Goal: Transaction & Acquisition: Purchase product/service

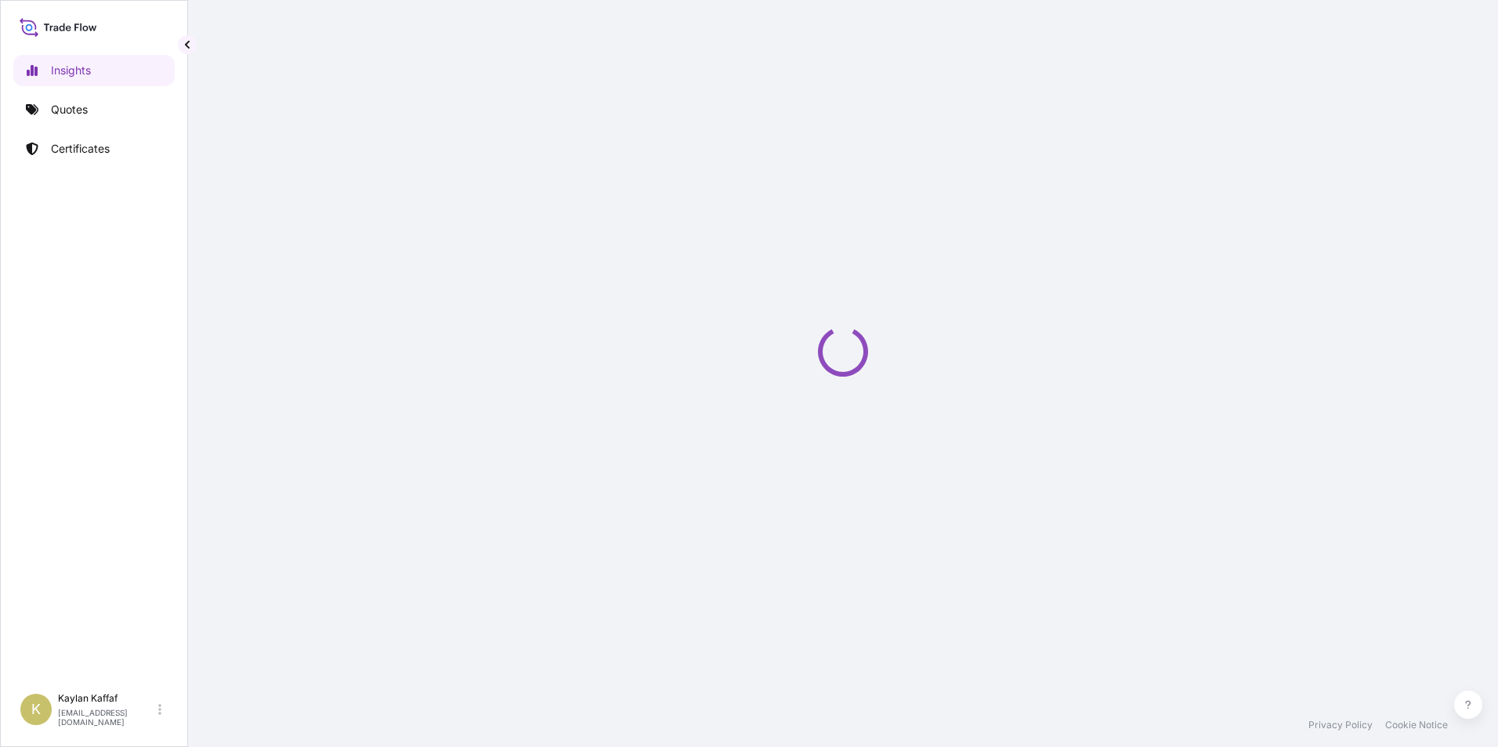
select select "2025"
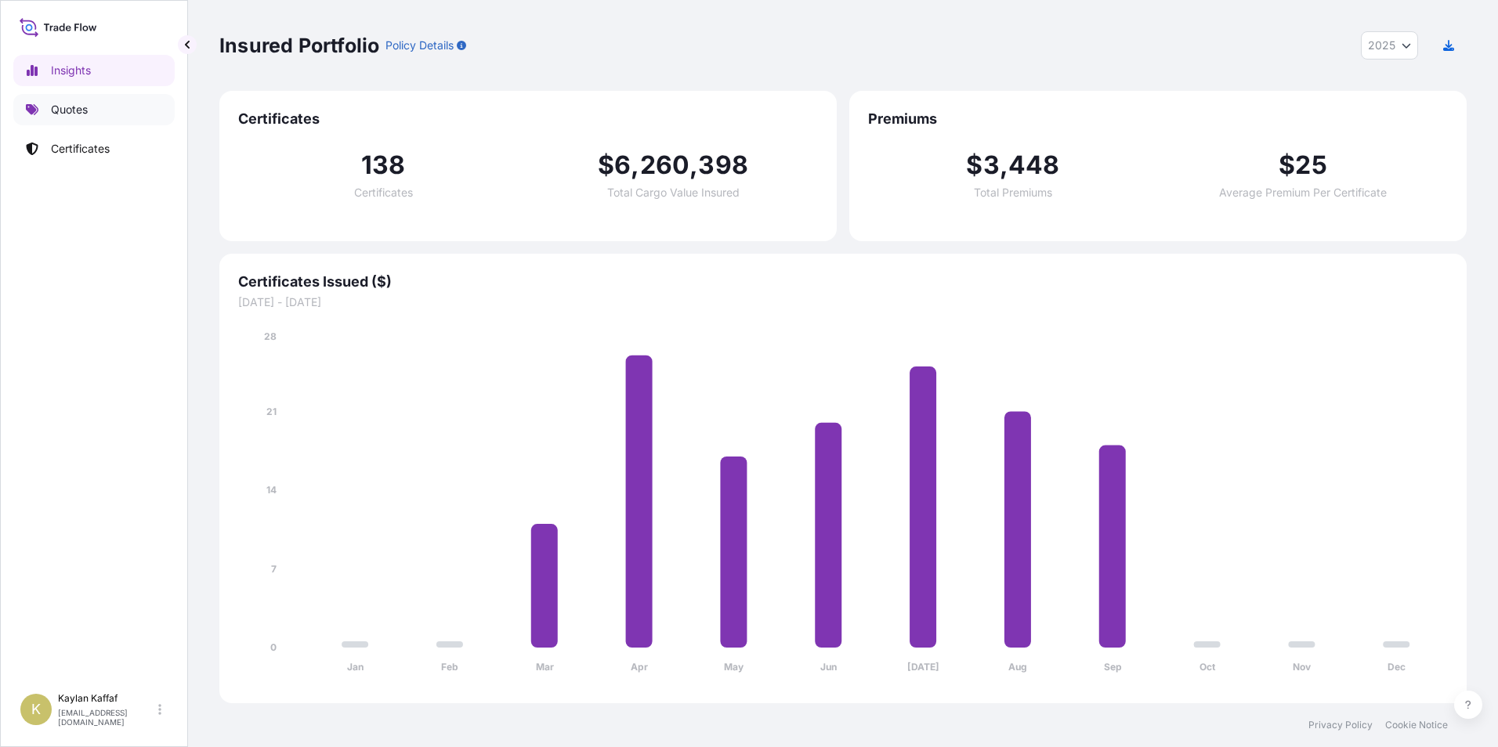
click at [117, 115] on link "Quotes" at bounding box center [93, 109] width 161 height 31
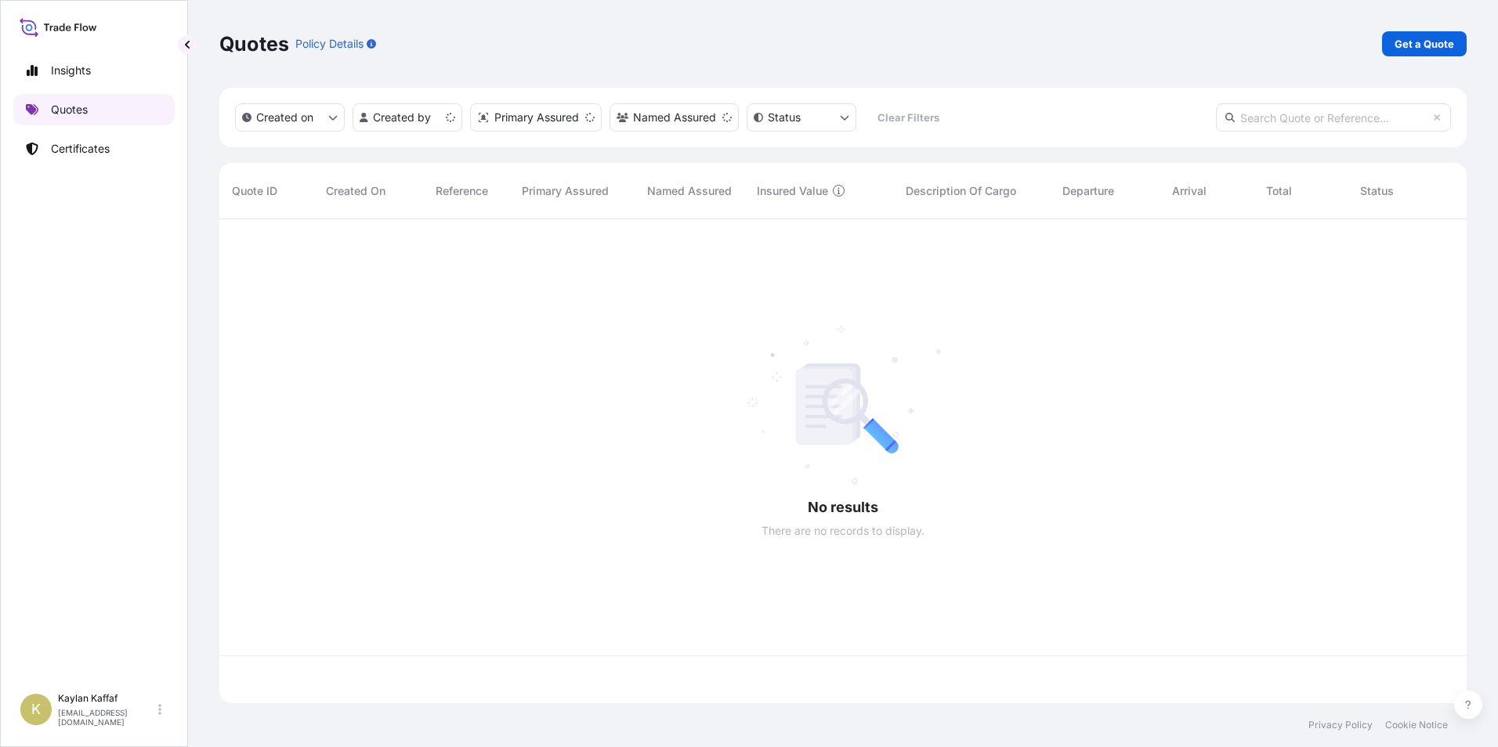
scroll to position [481, 1236]
click at [105, 85] on link "Insights" at bounding box center [93, 70] width 161 height 31
select select "2025"
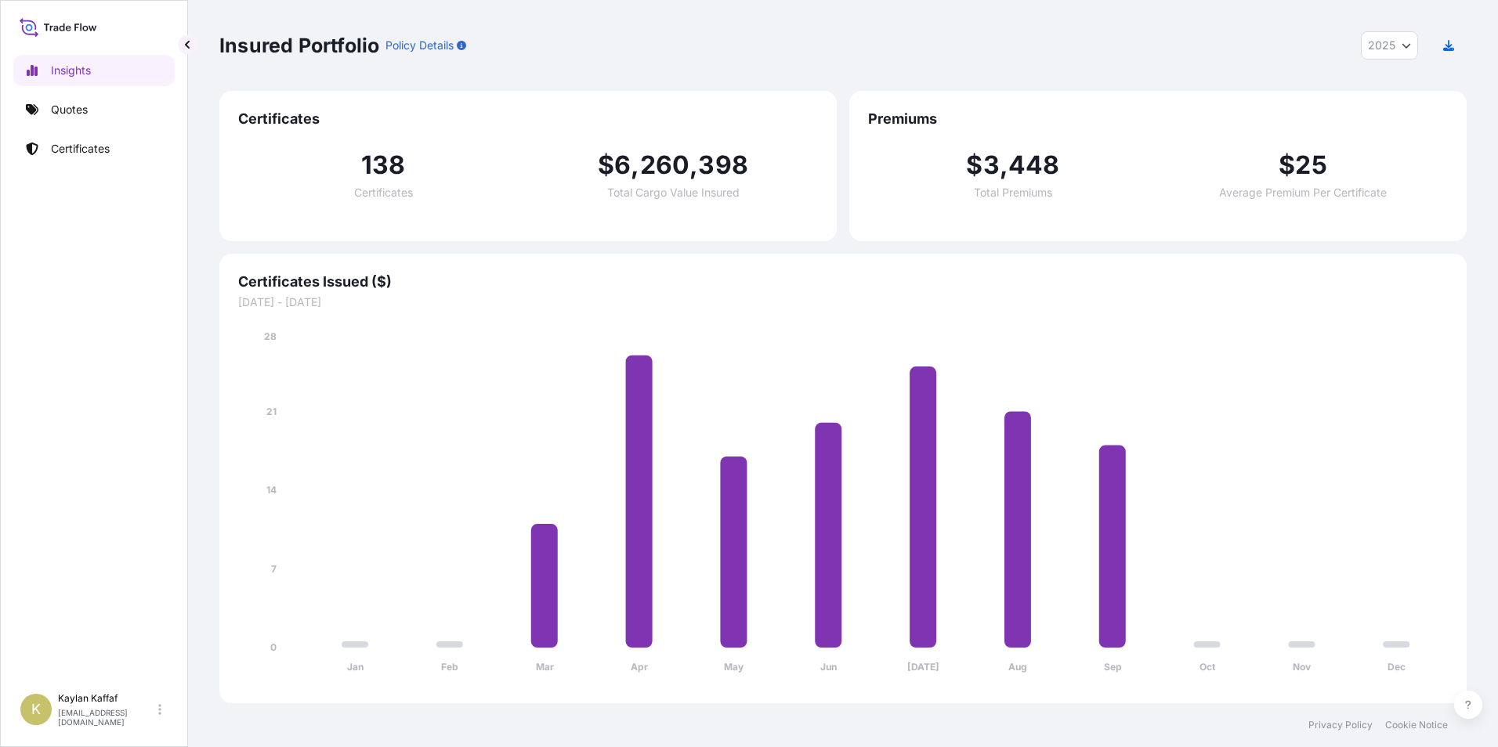
click at [585, 246] on div "Certificates 138 Certificates $ 6 , 260 , 398 Total Cargo Value Insured Premium…" at bounding box center [842, 397] width 1247 height 613
click at [123, 120] on link "Quotes" at bounding box center [93, 109] width 161 height 31
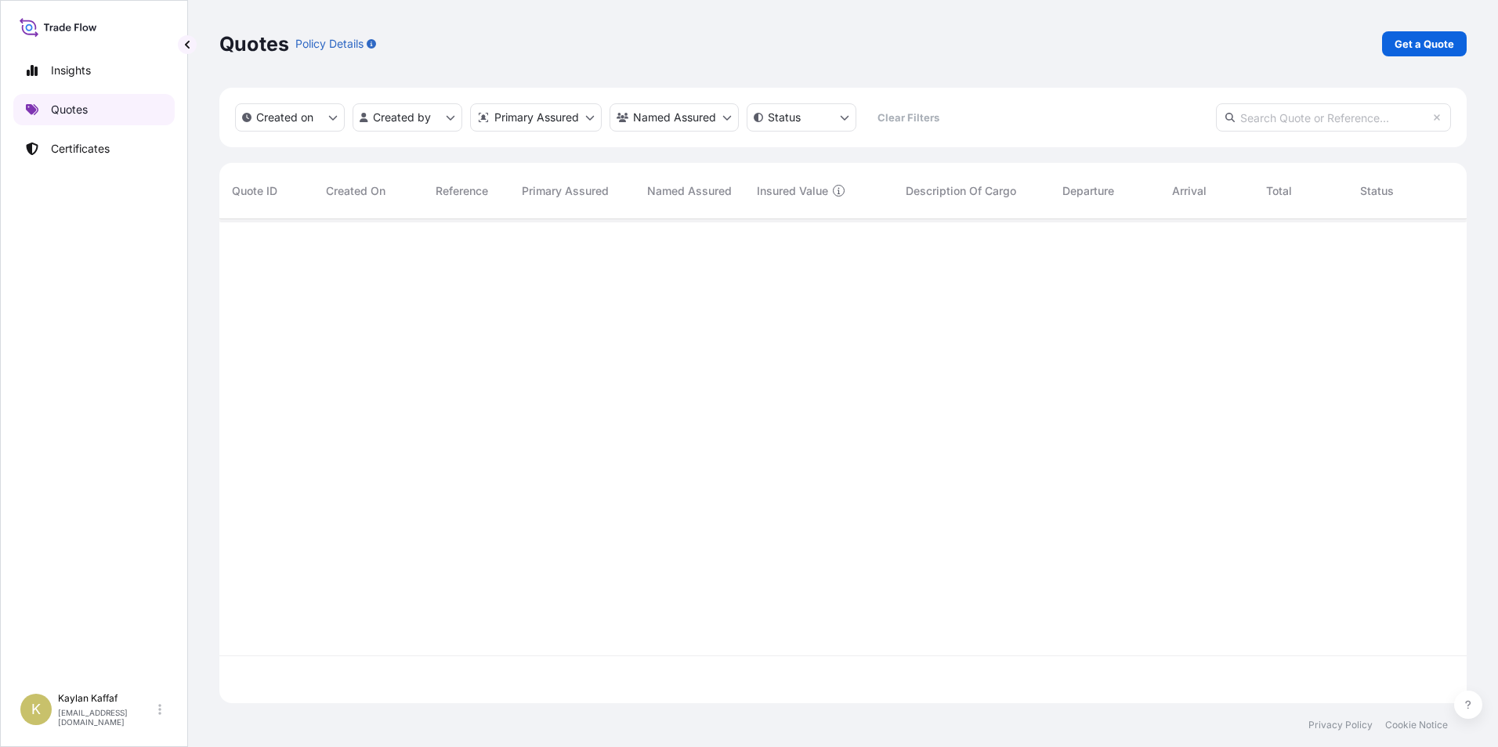
scroll to position [481, 1236]
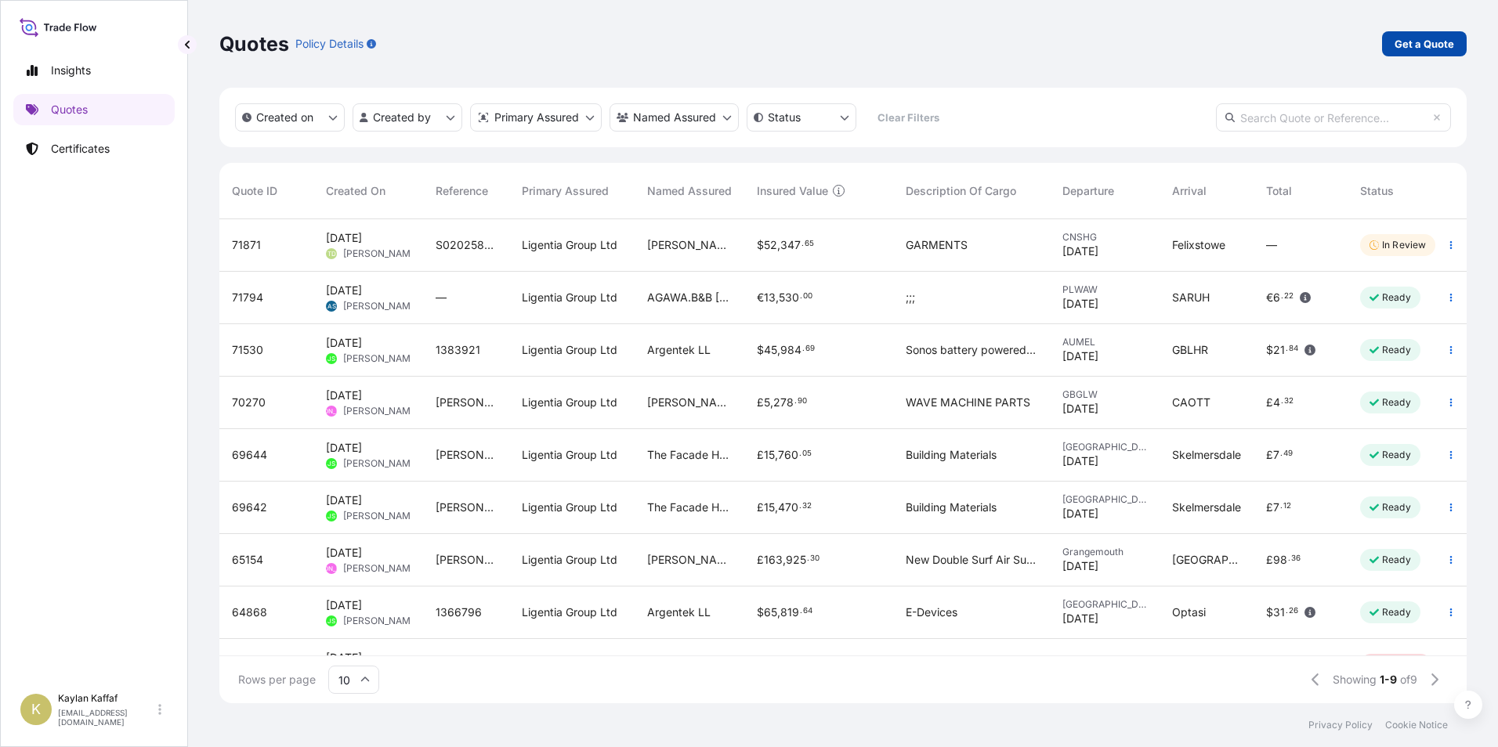
click at [1422, 49] on p "Get a Quote" at bounding box center [1425, 44] width 60 height 16
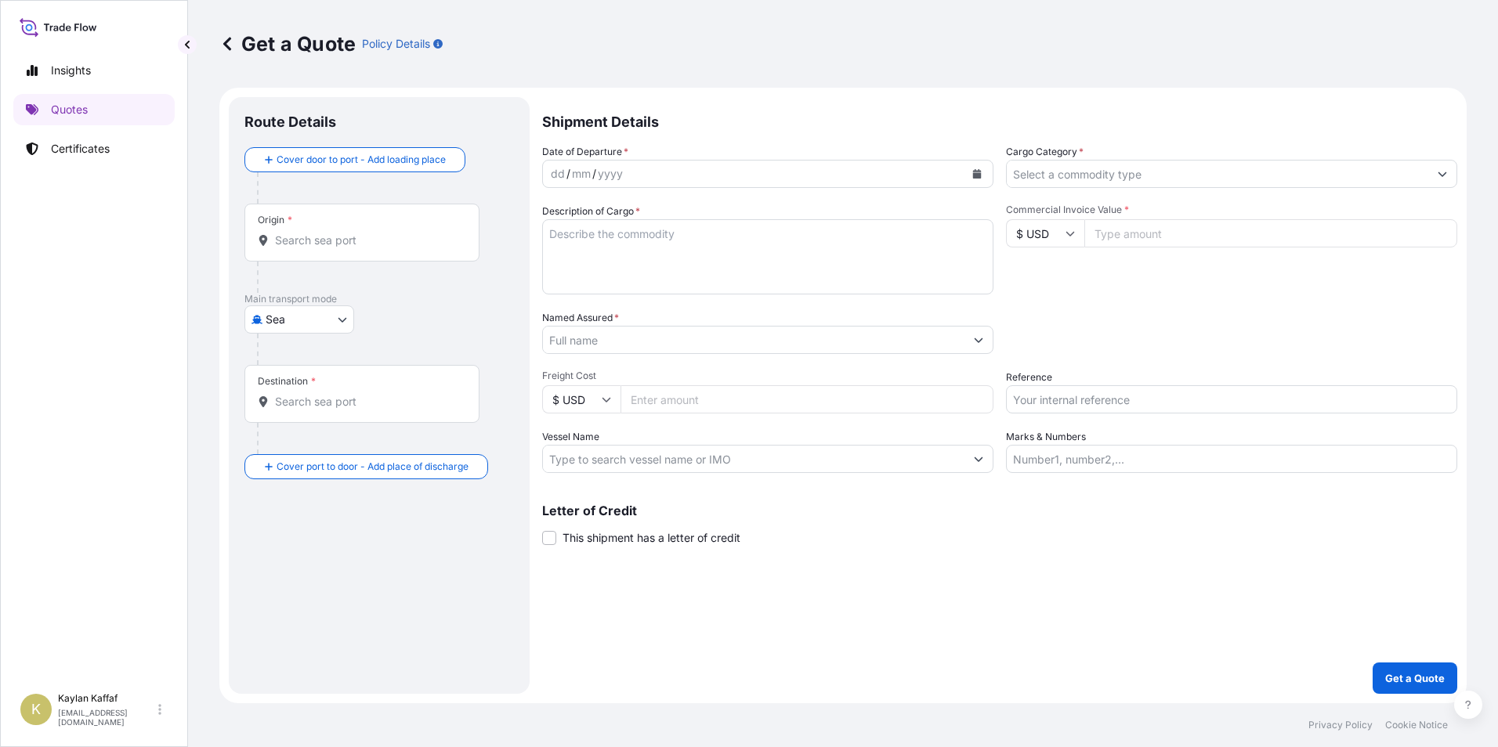
click at [320, 317] on body "Insights Quotes Certificates K Kaylan Kaffaf [EMAIL_ADDRESS][DOMAIN_NAME] Get a…" at bounding box center [749, 373] width 1498 height 747
click at [294, 351] on div "Air" at bounding box center [299, 360] width 97 height 28
select select "Air"
click at [320, 255] on div "Origin *" at bounding box center [361, 239] width 235 height 58
click at [320, 255] on input "Origin *" at bounding box center [367, 247] width 185 height 16
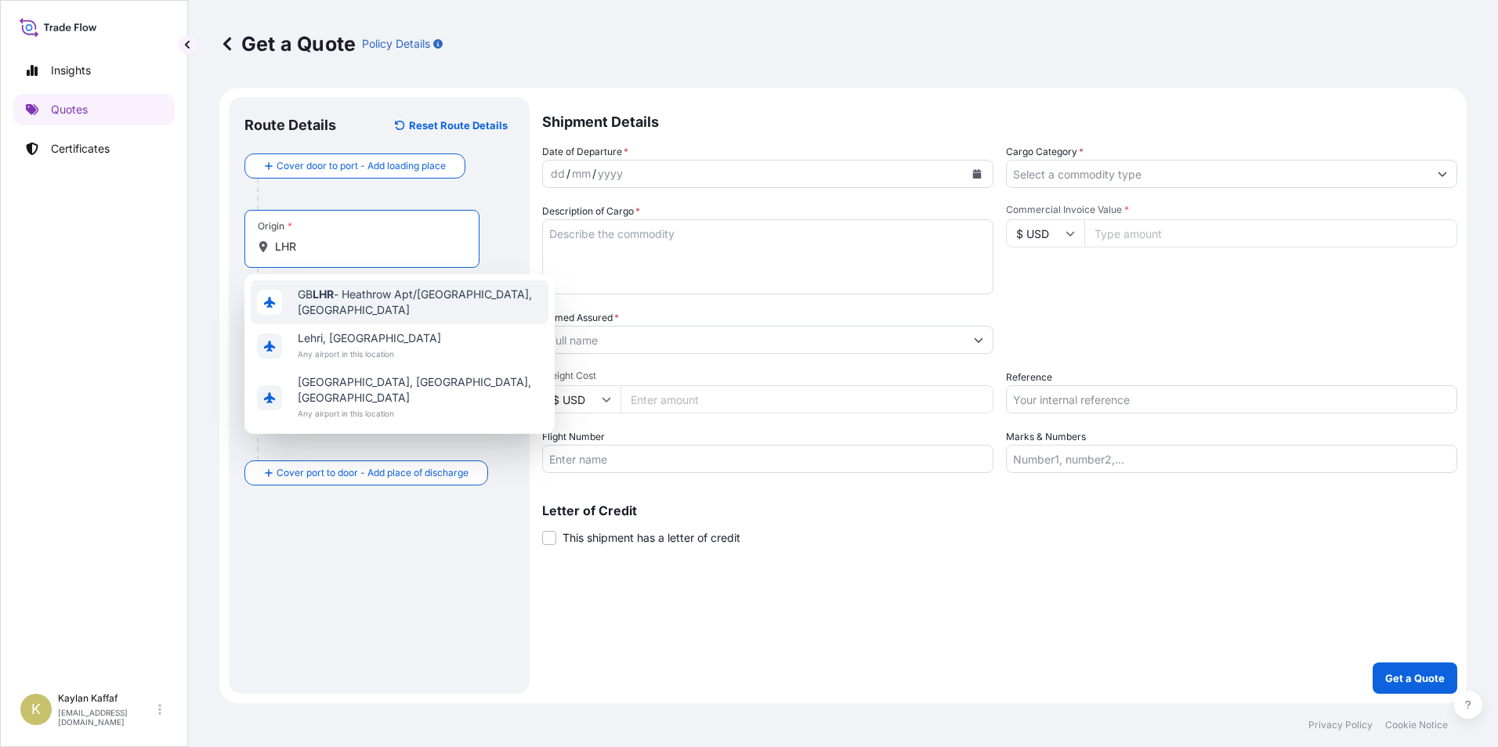
click at [367, 312] on span "GB LHR - Heathrow Apt/[GEOGRAPHIC_DATA], [GEOGRAPHIC_DATA]" at bounding box center [420, 302] width 244 height 31
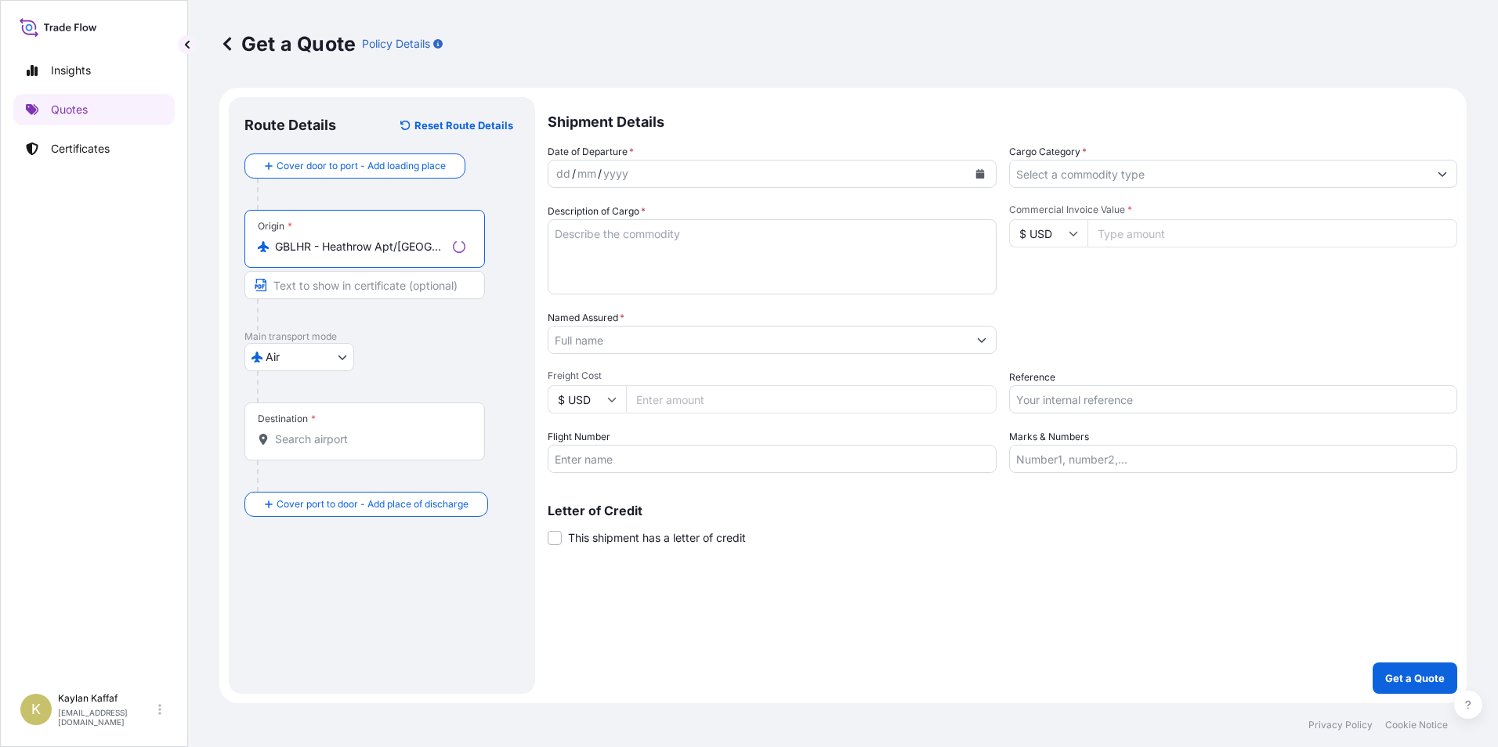
type input "GBLHR - Heathrow Apt/[GEOGRAPHIC_DATA], [GEOGRAPHIC_DATA]"
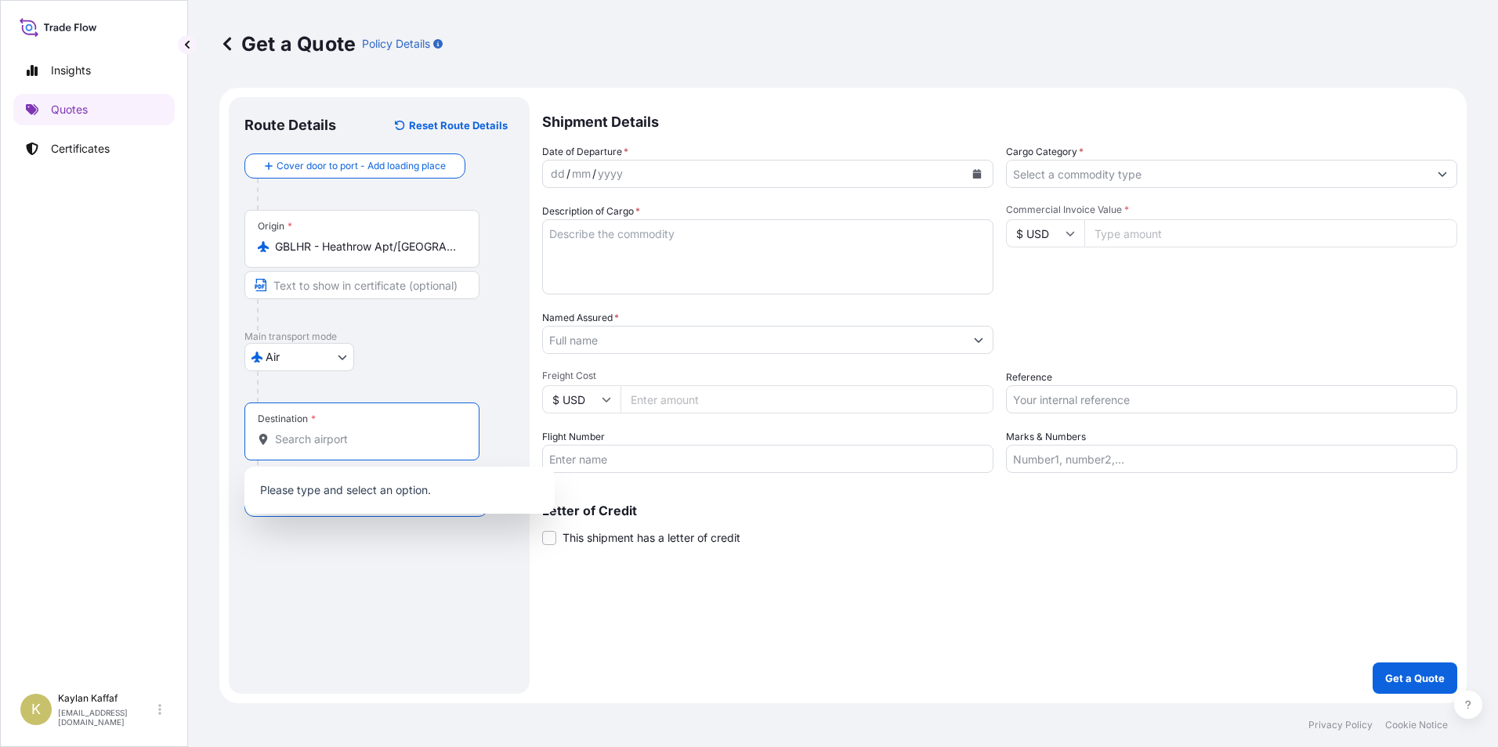
click at [338, 436] on input "Destination *" at bounding box center [367, 440] width 185 height 16
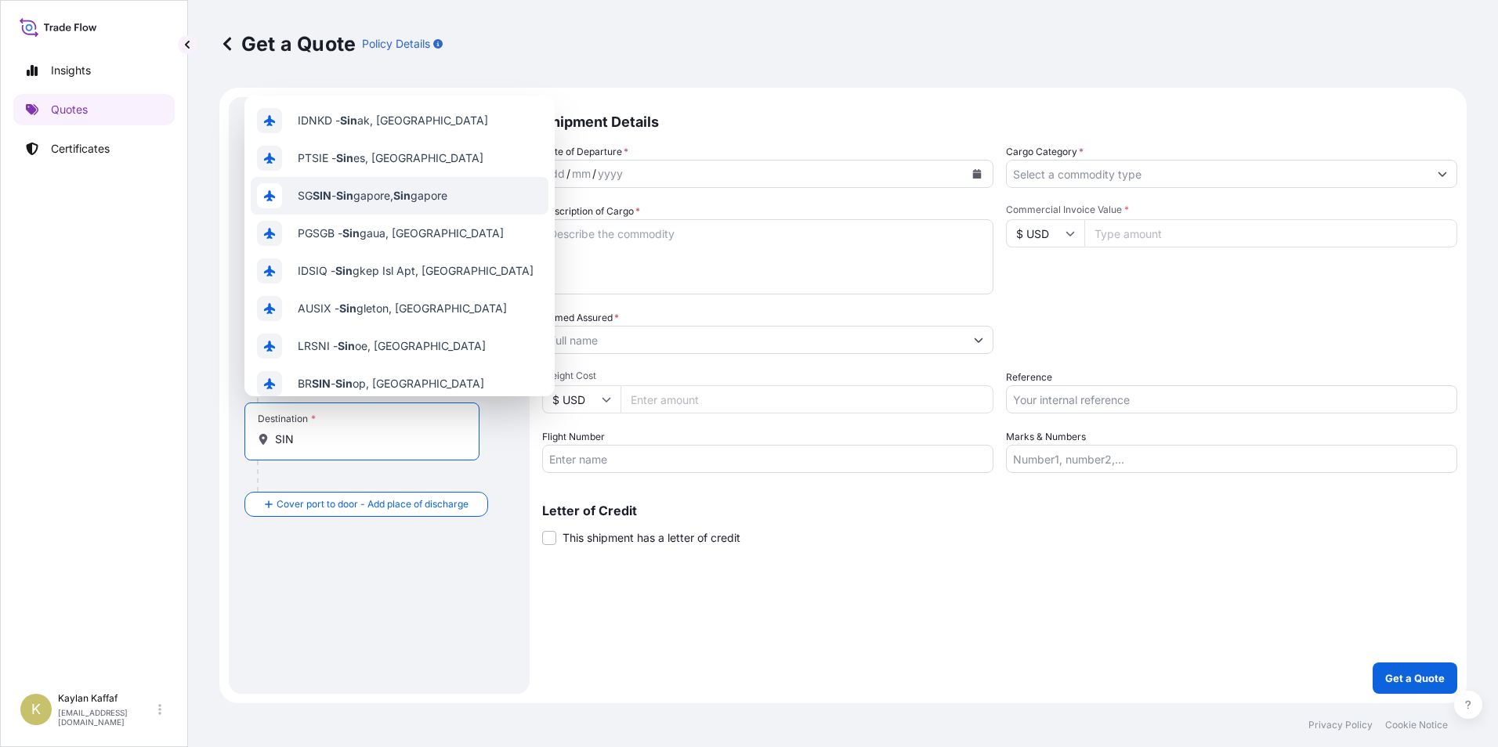
click at [381, 201] on span "SG SIN - Sin gapore, Sin gapore" at bounding box center [373, 196] width 150 height 16
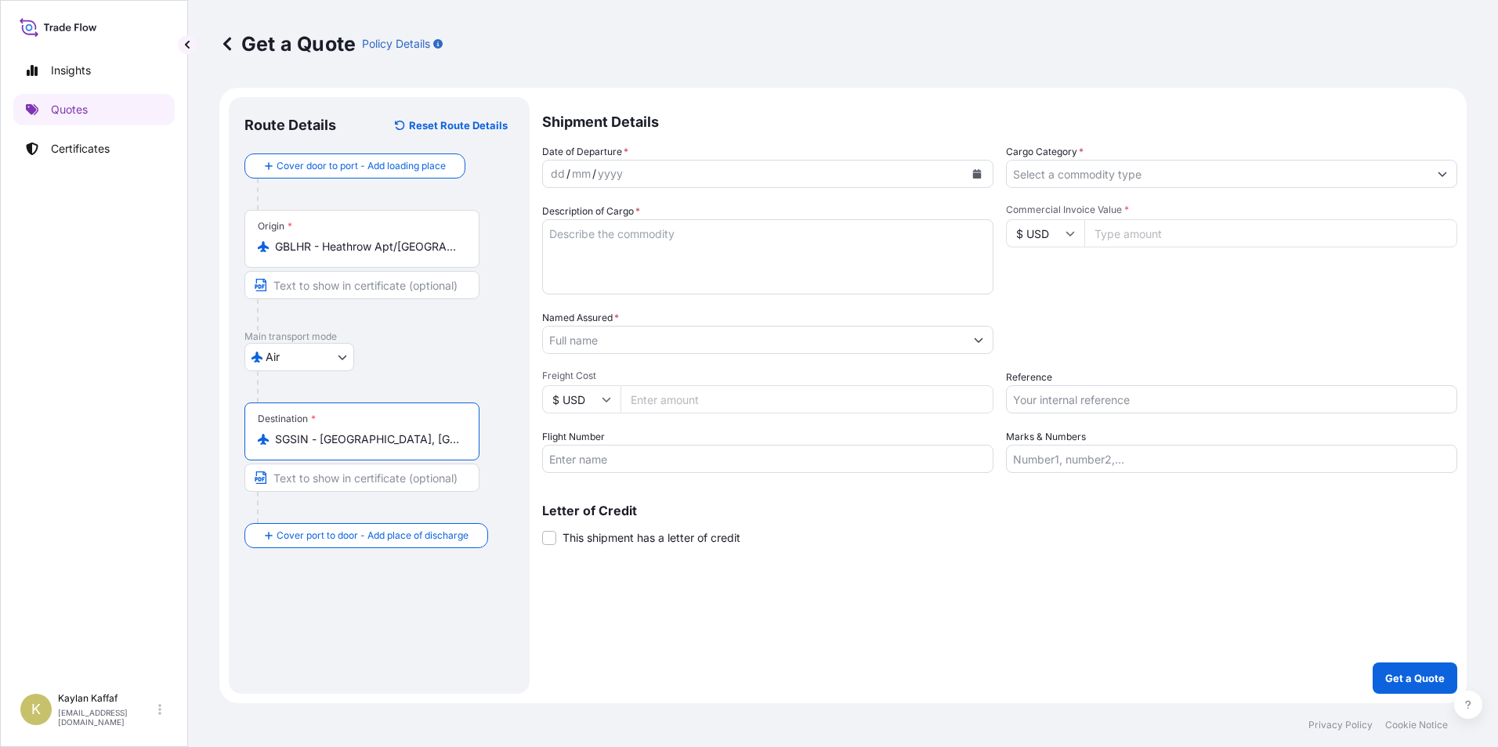
type input "SGSIN - [GEOGRAPHIC_DATA], [GEOGRAPHIC_DATA]"
click at [636, 171] on div "dd / mm / yyyy" at bounding box center [754, 174] width 422 height 28
click at [568, 175] on div "/" at bounding box center [568, 174] width 4 height 19
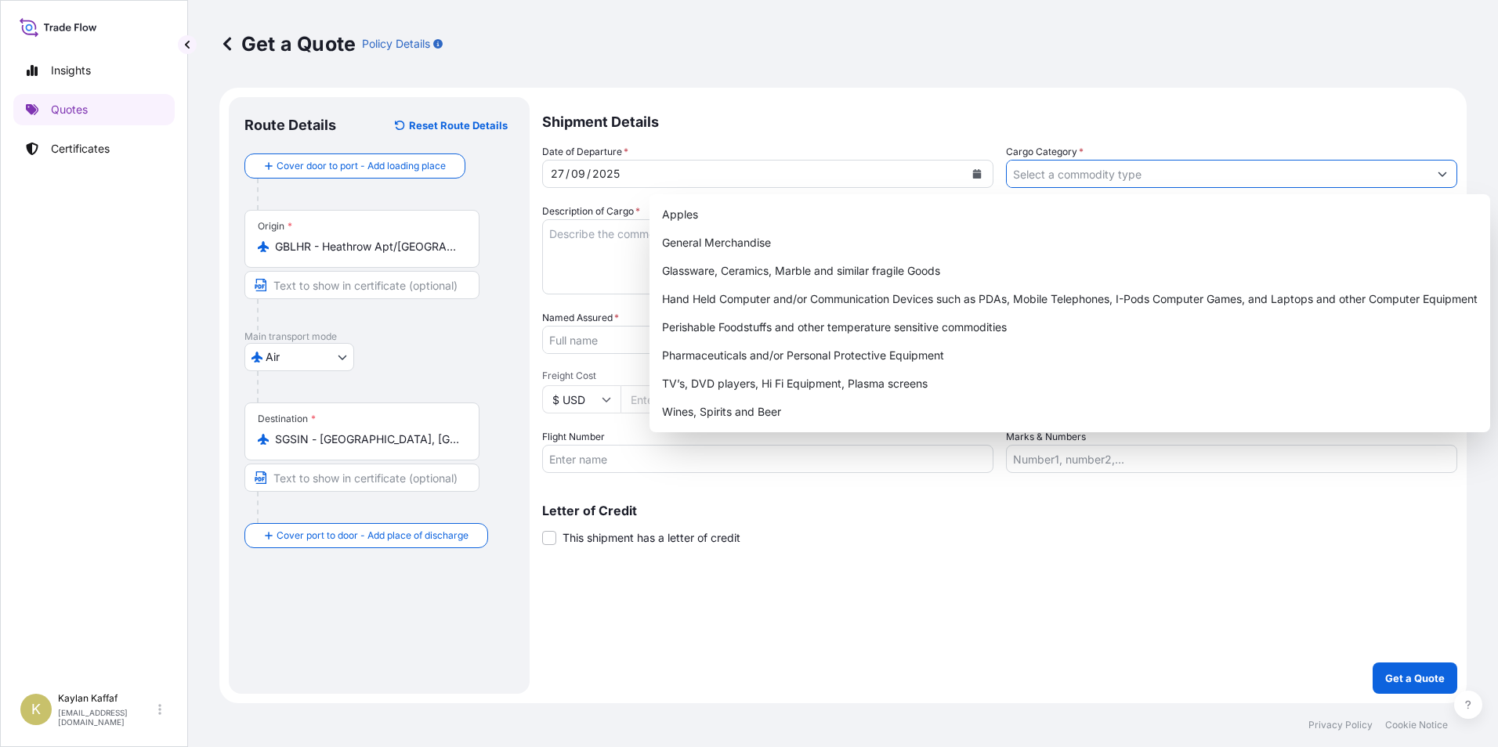
click at [1047, 179] on input "Cargo Category *" at bounding box center [1218, 174] width 422 height 28
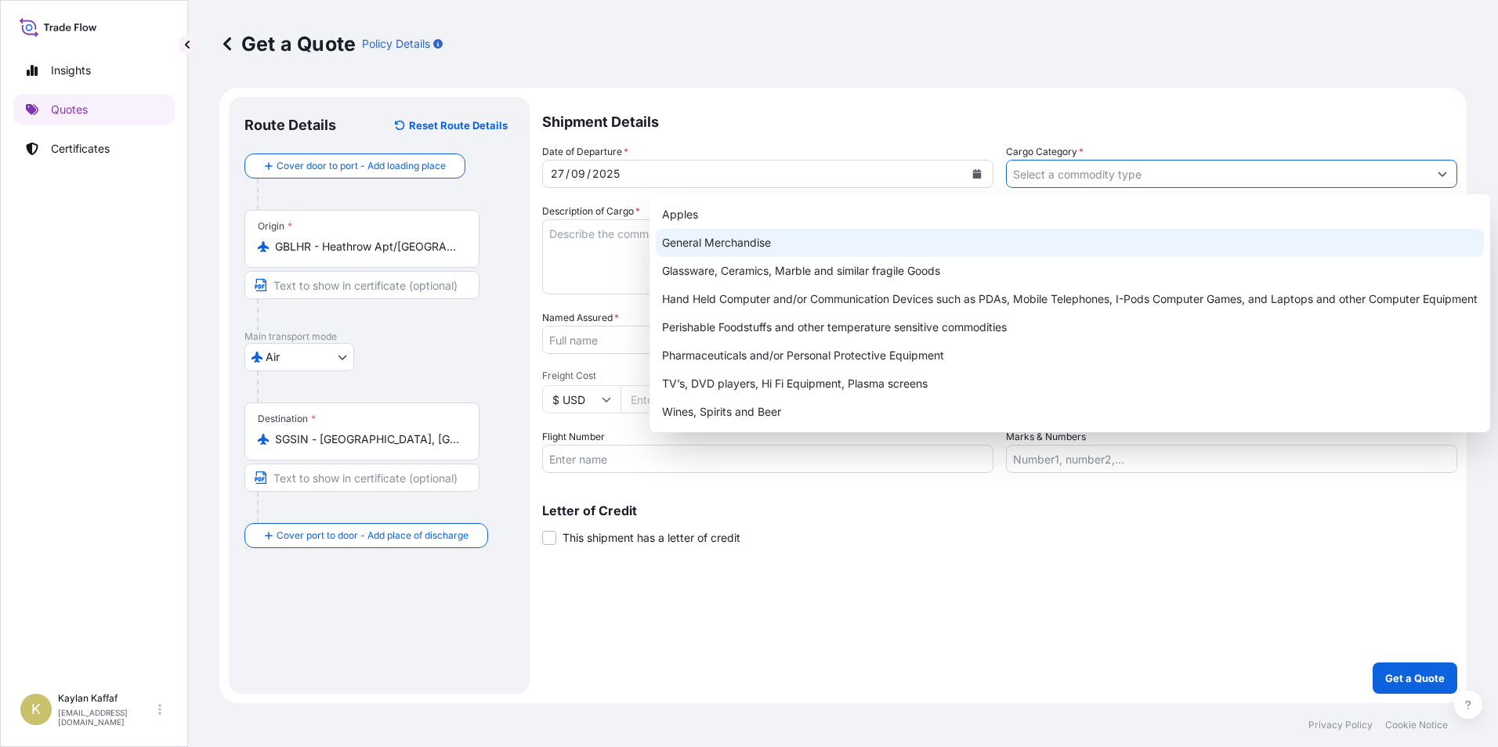
click at [860, 241] on div "General Merchandise" at bounding box center [1070, 243] width 828 height 28
type input "General Merchandise"
click at [818, 238] on div "General Merchandise" at bounding box center [1070, 243] width 828 height 28
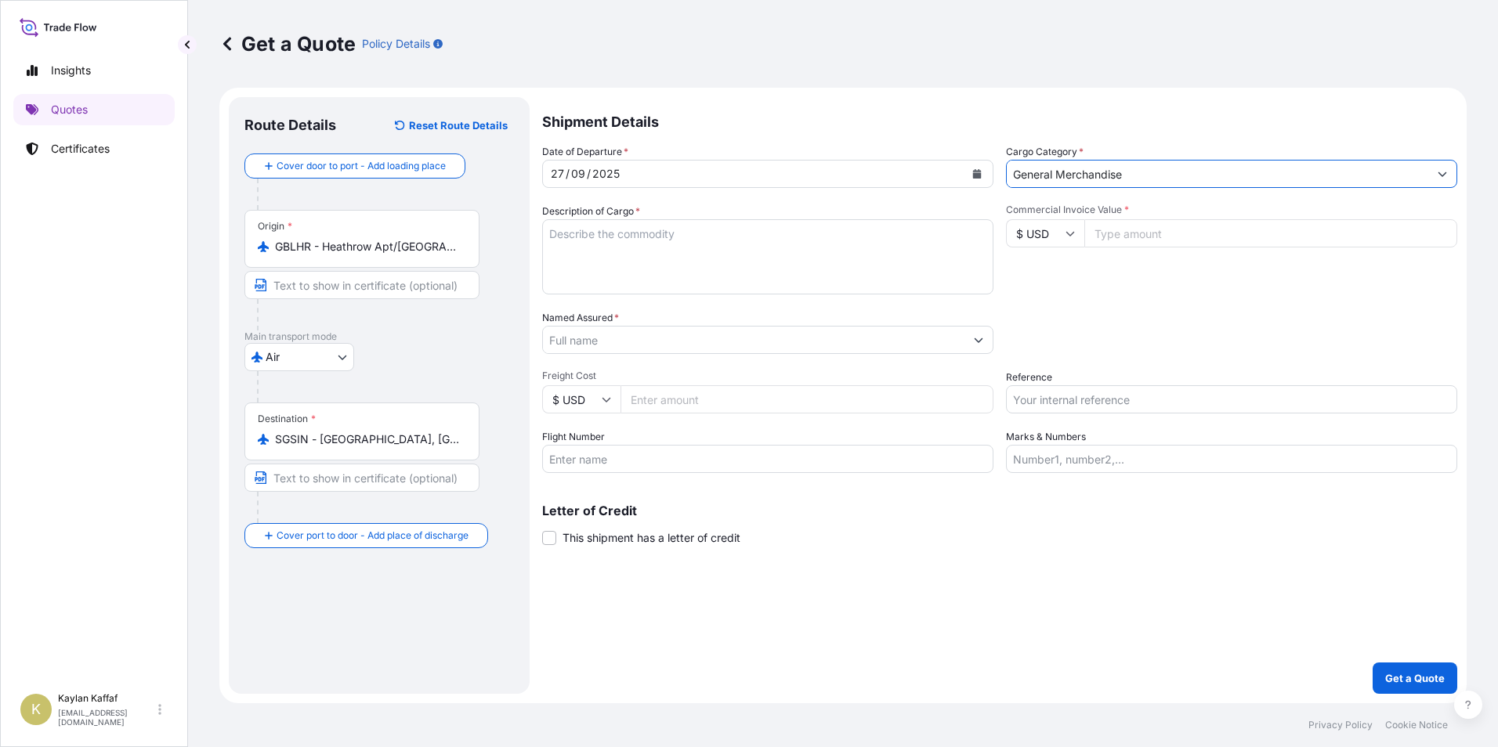
click at [668, 245] on textarea "Description of Cargo *" at bounding box center [767, 256] width 451 height 75
paste textarea "SPEAKER CABLE"
type textarea "SPEAKER CABLE"
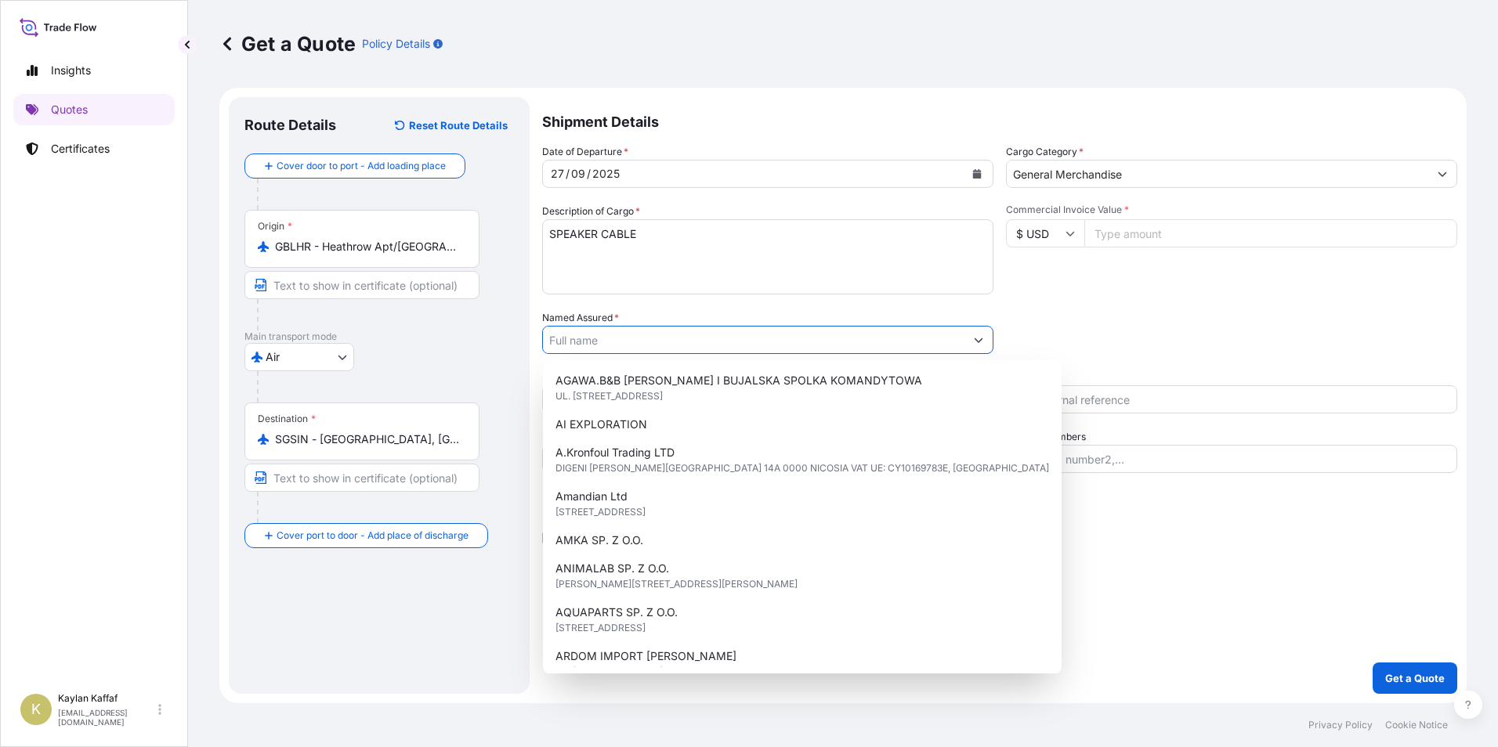
click at [639, 338] on input "Named Assured *" at bounding box center [754, 340] width 422 height 28
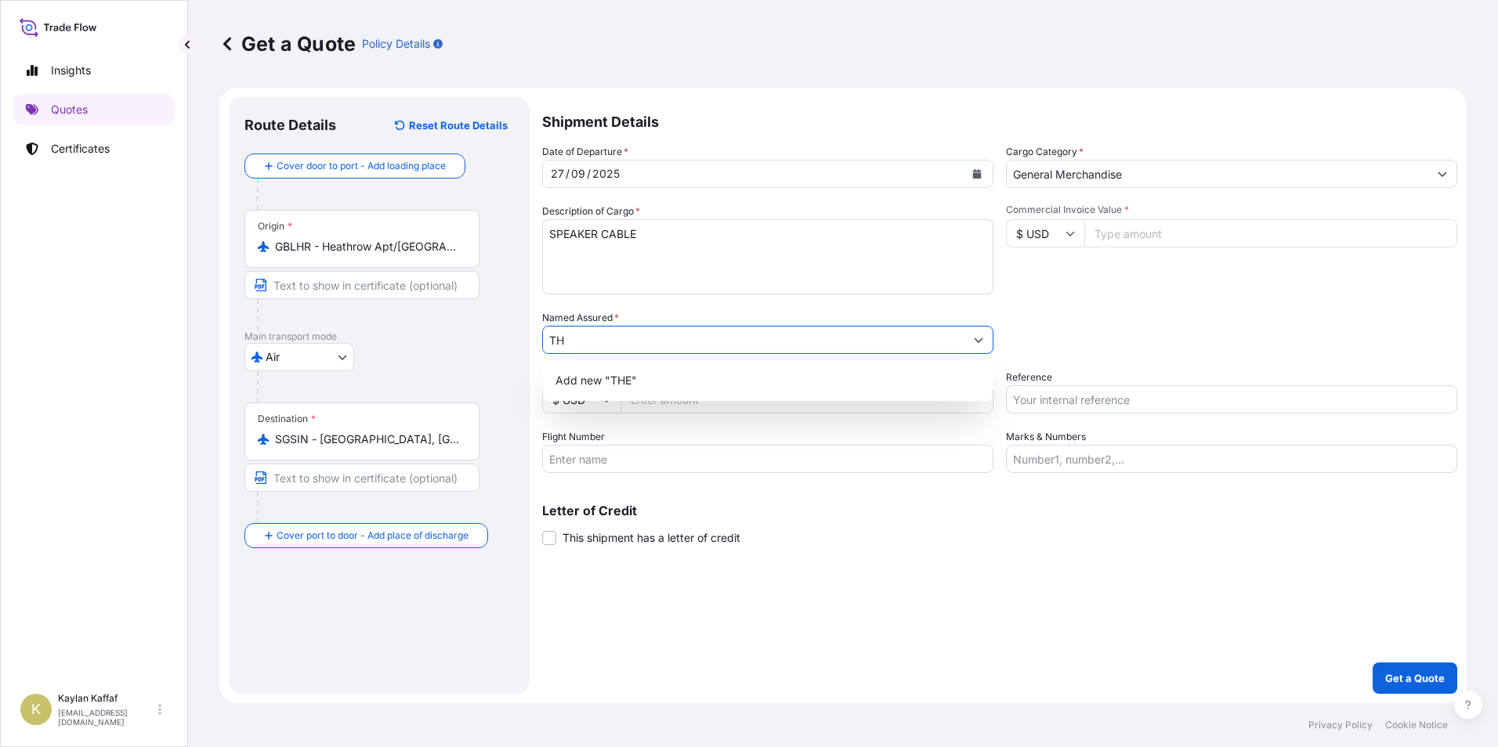
type input "T"
type input "C"
click at [687, 378] on div "Ligentia" at bounding box center [767, 381] width 437 height 28
type input "Ligentia"
click at [700, 421] on div "Date of Departure * [DATE] Cargo Category * General Merchandise Description of …" at bounding box center [999, 308] width 915 height 329
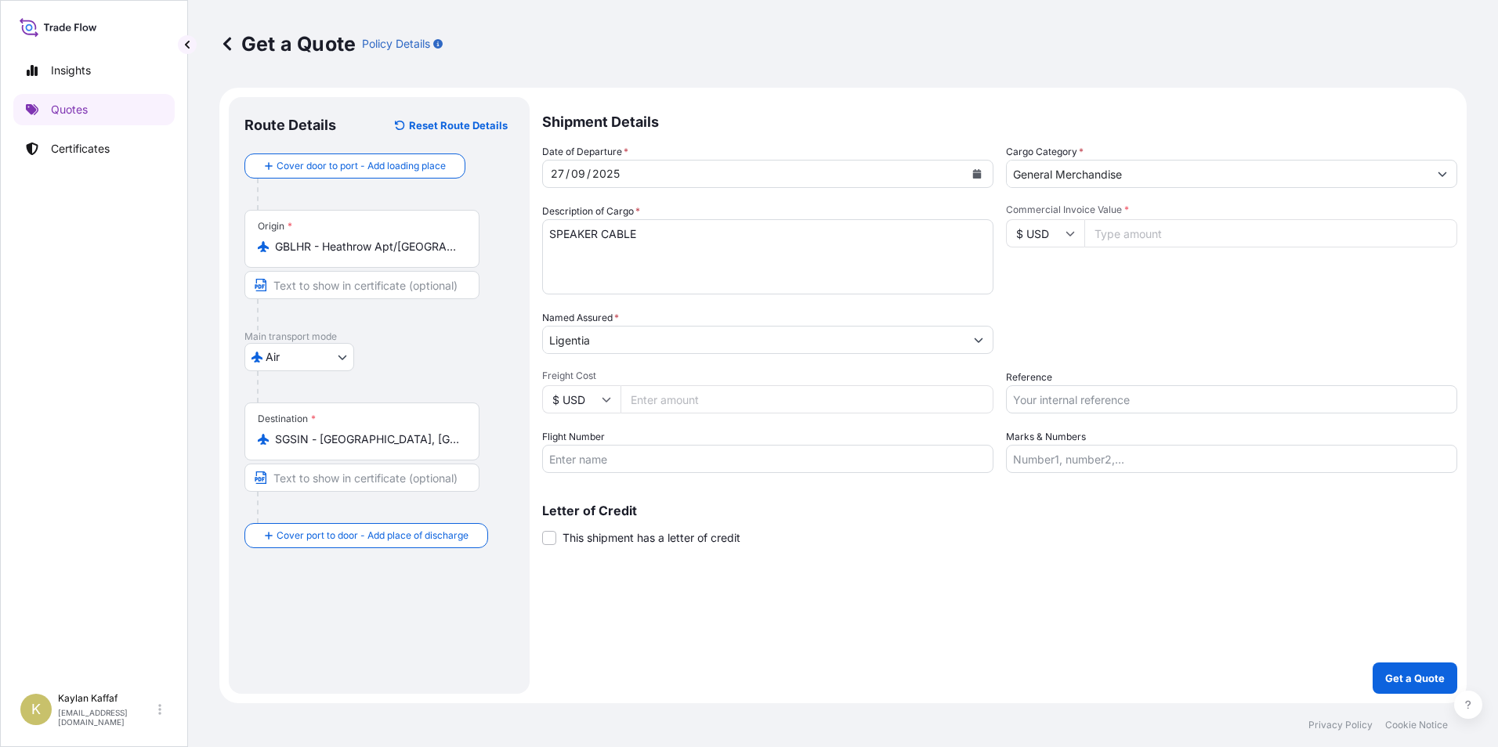
click at [692, 405] on input "Freight Cost" at bounding box center [807, 399] width 373 height 28
type input "3525.85"
click at [604, 403] on icon at bounding box center [606, 399] width 9 height 9
click at [595, 472] on div "£ GBP" at bounding box center [581, 476] width 66 height 30
type input "£ GBP"
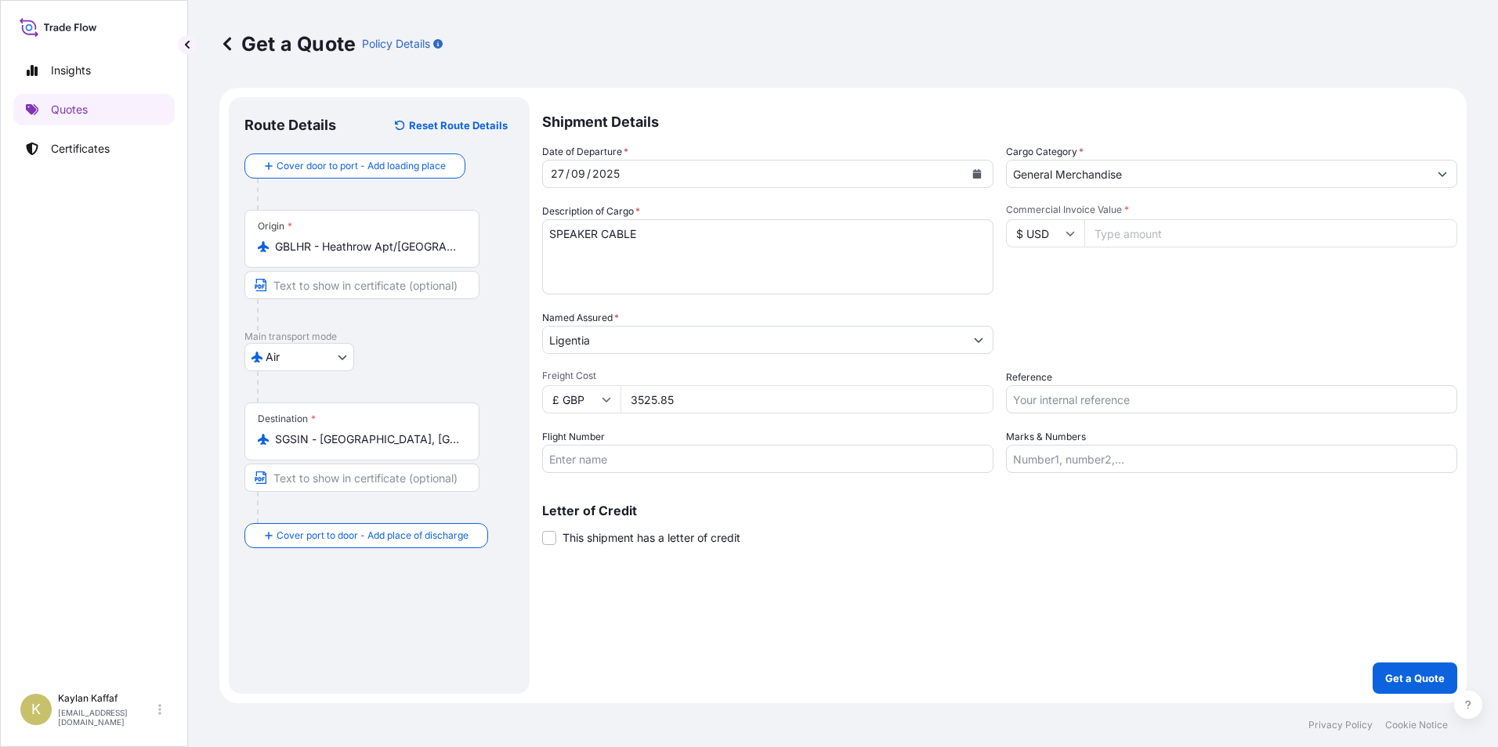
click at [669, 399] on input "3525.85" at bounding box center [807, 399] width 373 height 28
type input "3525.35"
click at [672, 456] on input "Flight Number" at bounding box center [767, 459] width 451 height 28
click at [599, 460] on input "Flight Number" at bounding box center [767, 459] width 451 height 28
type input "AY1332"
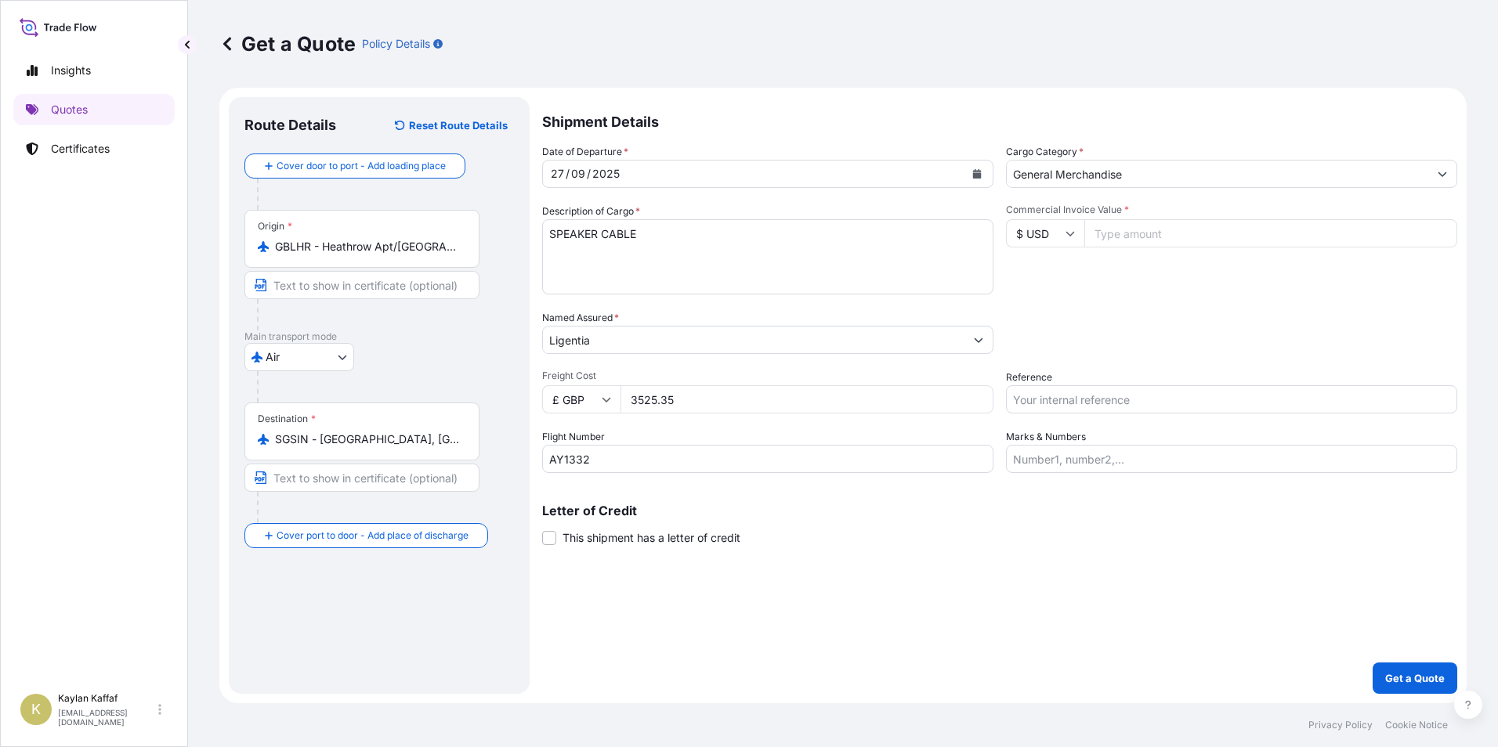
click at [1110, 237] on input "Commercial Invoice Value *" at bounding box center [1270, 233] width 373 height 28
drag, startPoint x: 702, startPoint y: 400, endPoint x: 626, endPoint y: 397, distance: 76.0
click at [626, 397] on input "3525.35" at bounding box center [807, 399] width 373 height 28
click at [1179, 235] on input "Commercial Invoice Value *" at bounding box center [1270, 233] width 373 height 28
paste input "3525.35"
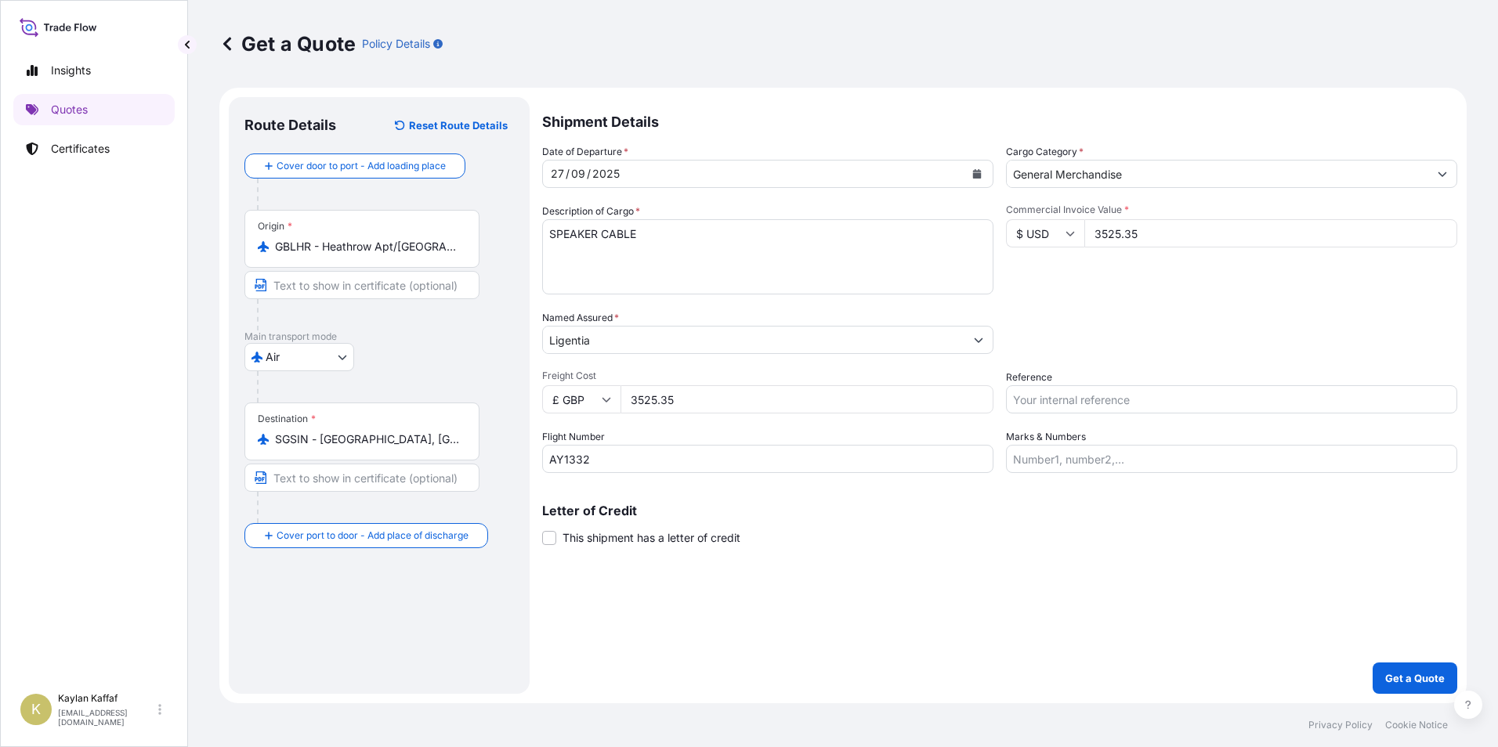
type input "3525.35"
click at [1065, 236] on input "$ USD" at bounding box center [1045, 233] width 78 height 28
click at [1049, 301] on div "£ GBP" at bounding box center [1045, 310] width 66 height 30
type input "£ GBP"
click at [736, 406] on input "3525.35" at bounding box center [807, 399] width 373 height 28
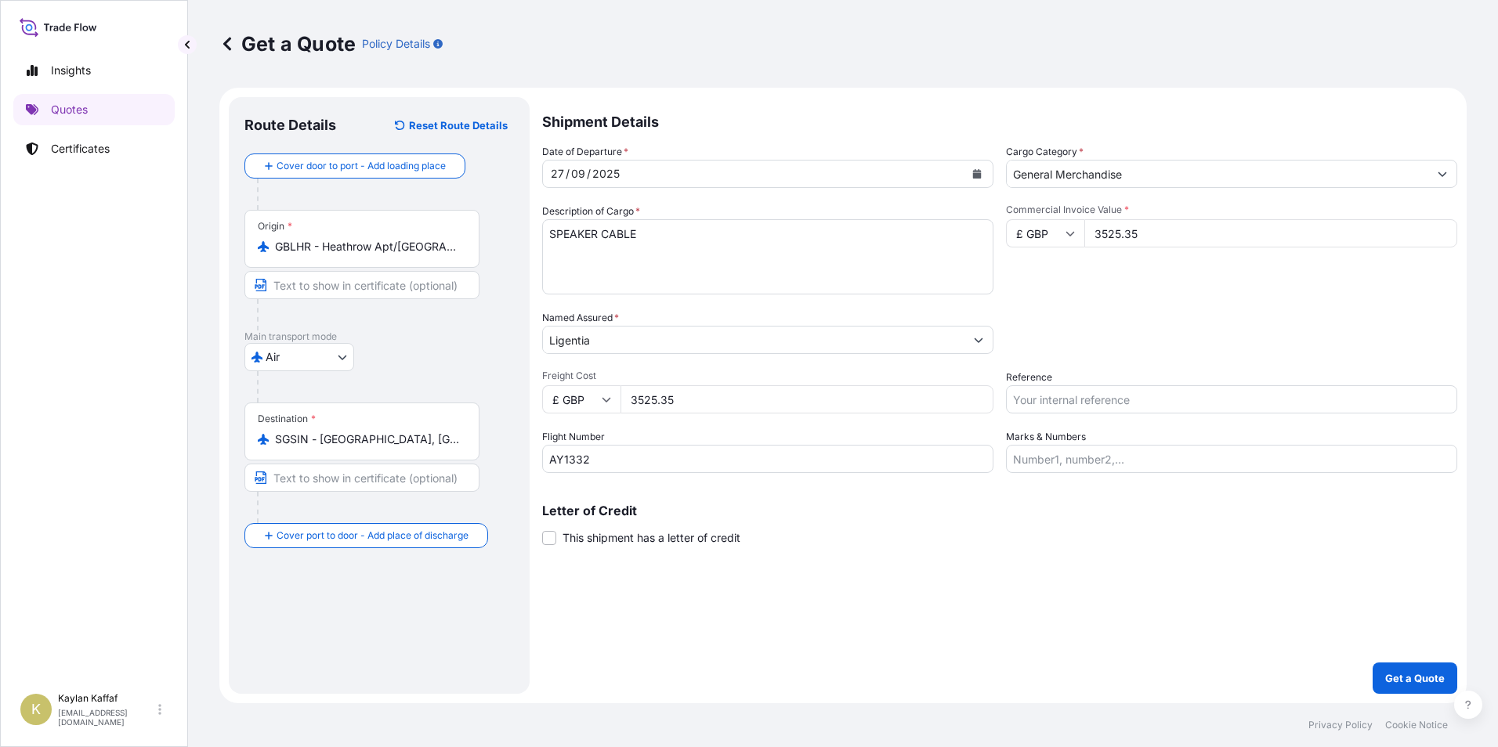
click at [736, 406] on input "3525.35" at bounding box center [807, 399] width 373 height 28
drag, startPoint x: 728, startPoint y: 406, endPoint x: 606, endPoint y: 401, distance: 122.3
click at [606, 401] on div "£ GBP 3525.35" at bounding box center [767, 399] width 451 height 28
type input "84.19"
click at [1404, 674] on p "Get a Quote" at bounding box center [1415, 679] width 60 height 16
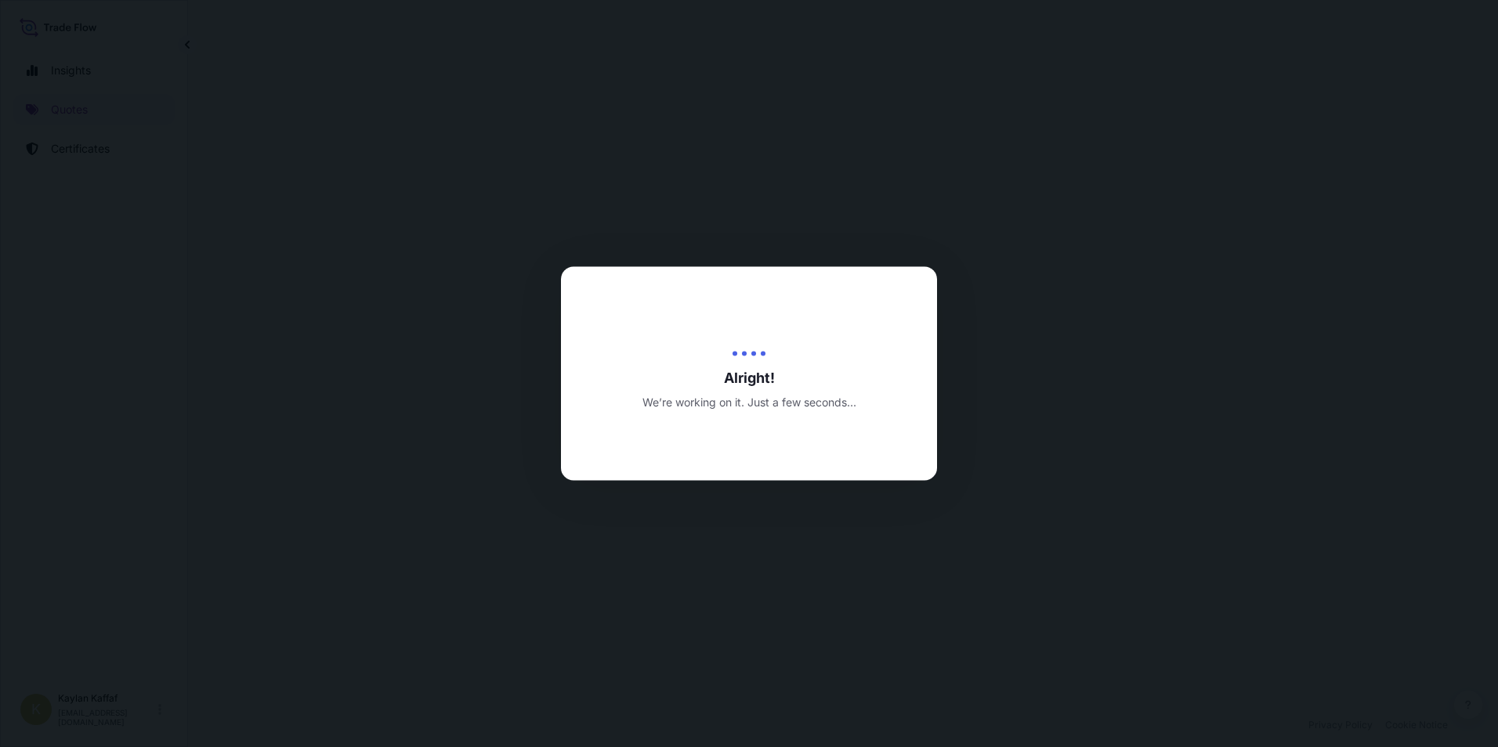
select select "Air"
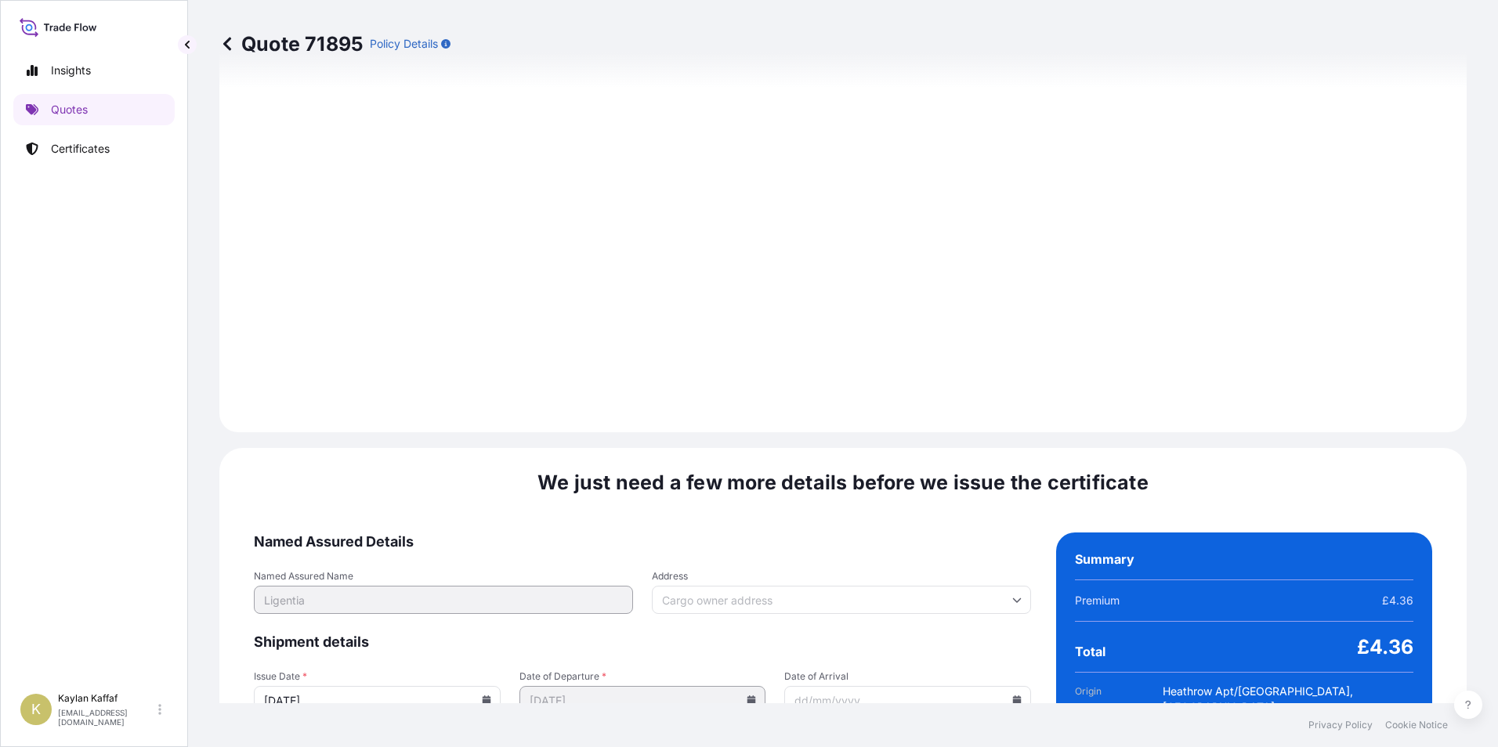
scroll to position [1627, 0]
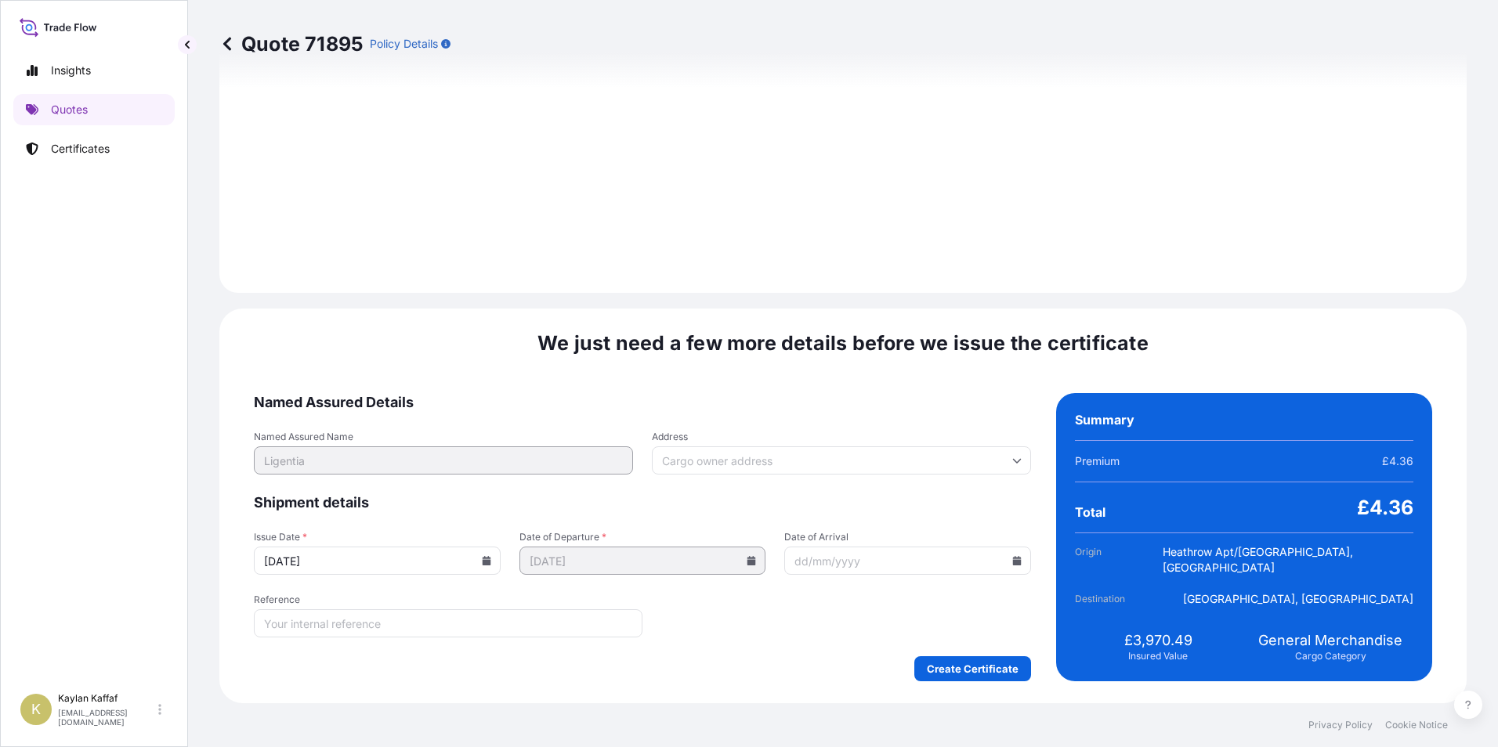
click at [866, 567] on input "Date of Arrival" at bounding box center [907, 561] width 247 height 28
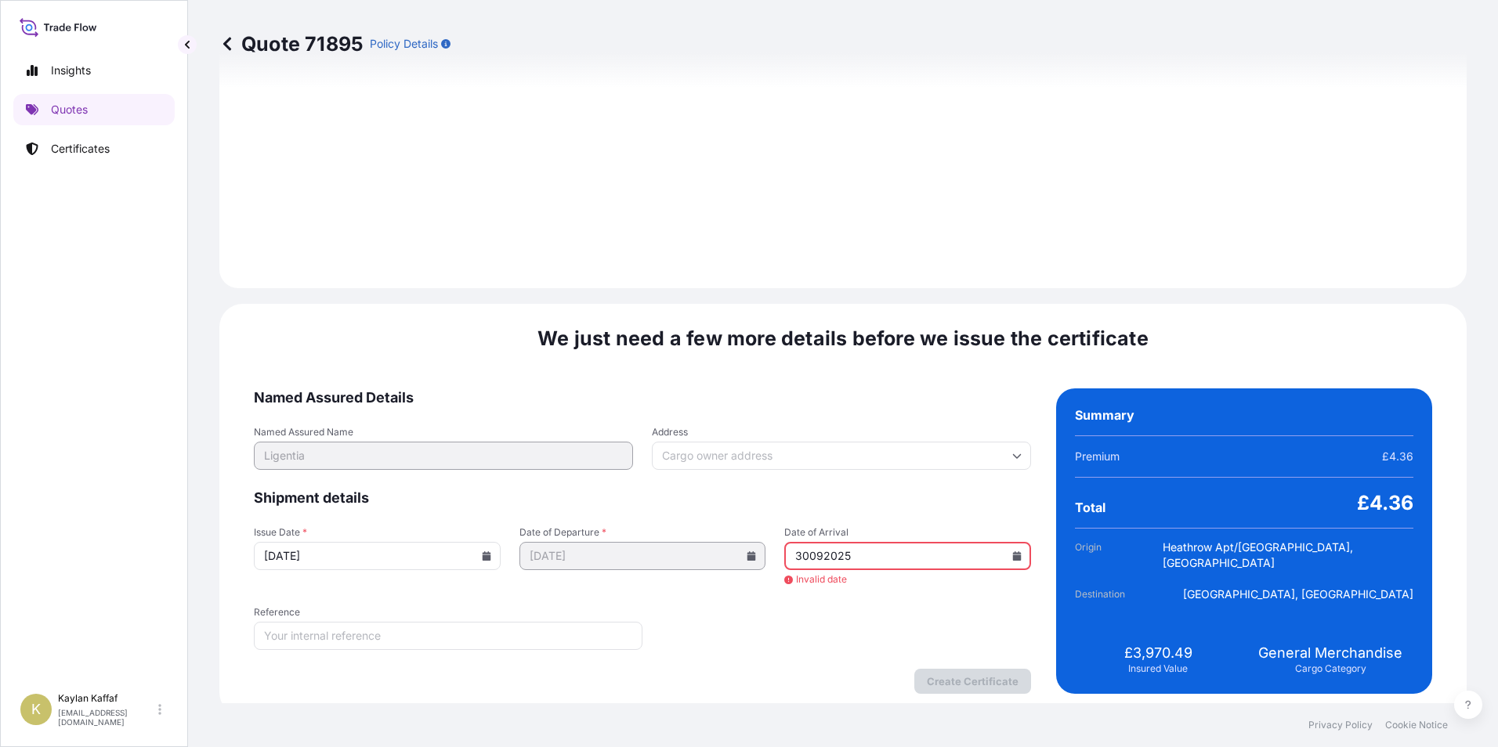
scroll to position [1661, 0]
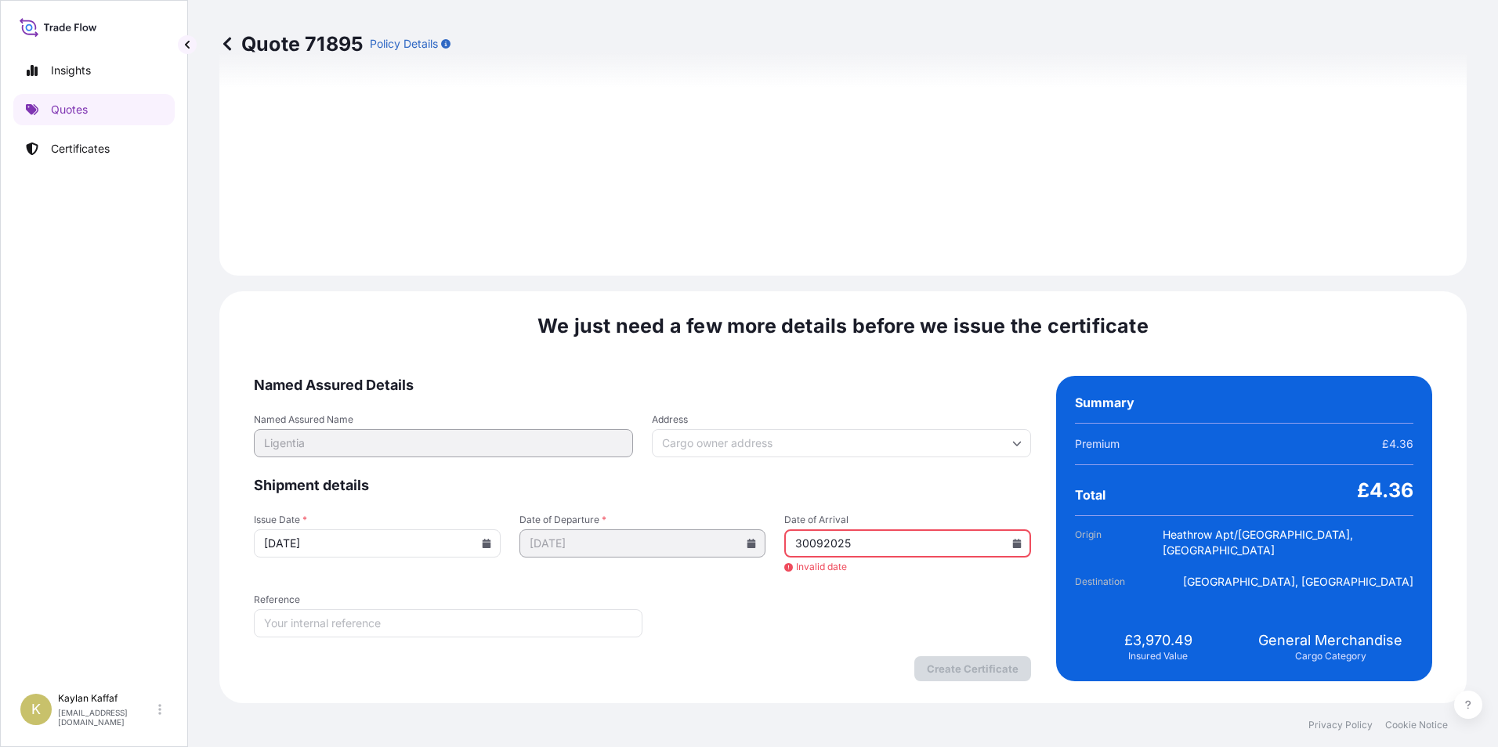
click at [552, 628] on input "Reference" at bounding box center [448, 624] width 389 height 28
click at [1012, 544] on icon at bounding box center [1016, 543] width 9 height 9
click at [813, 464] on button "30" at bounding box center [821, 463] width 25 height 25
type input "[DATE]"
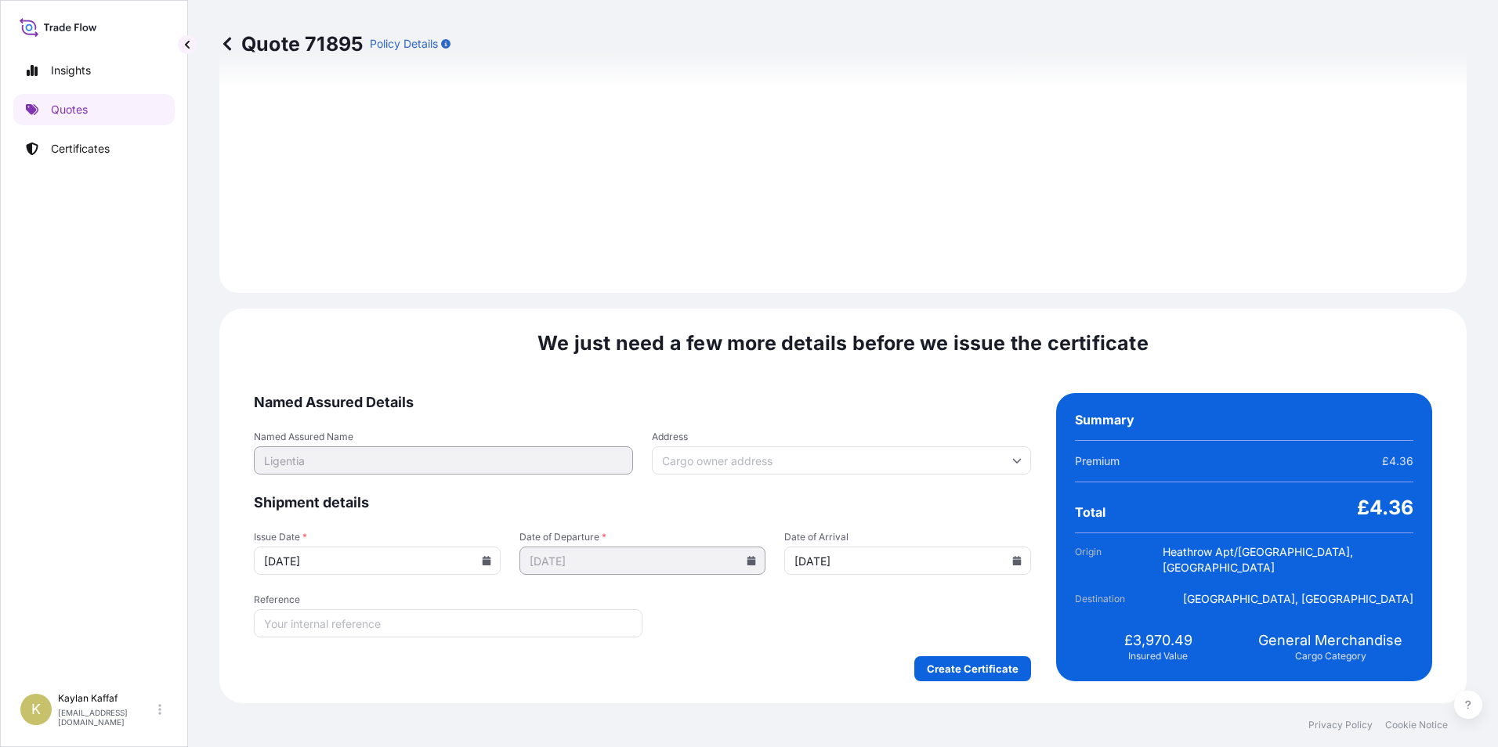
scroll to position [1627, 0]
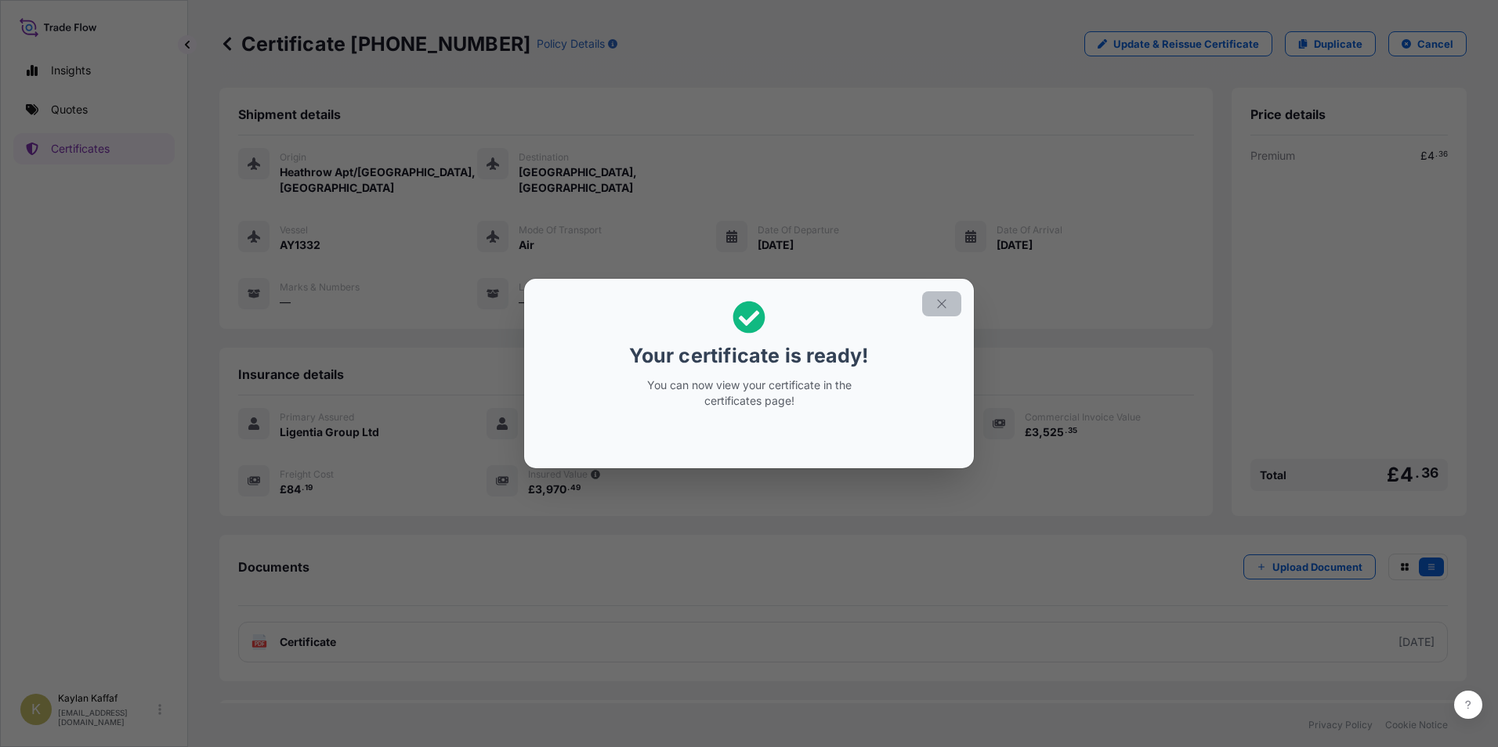
click at [951, 309] on button "button" at bounding box center [941, 303] width 39 height 25
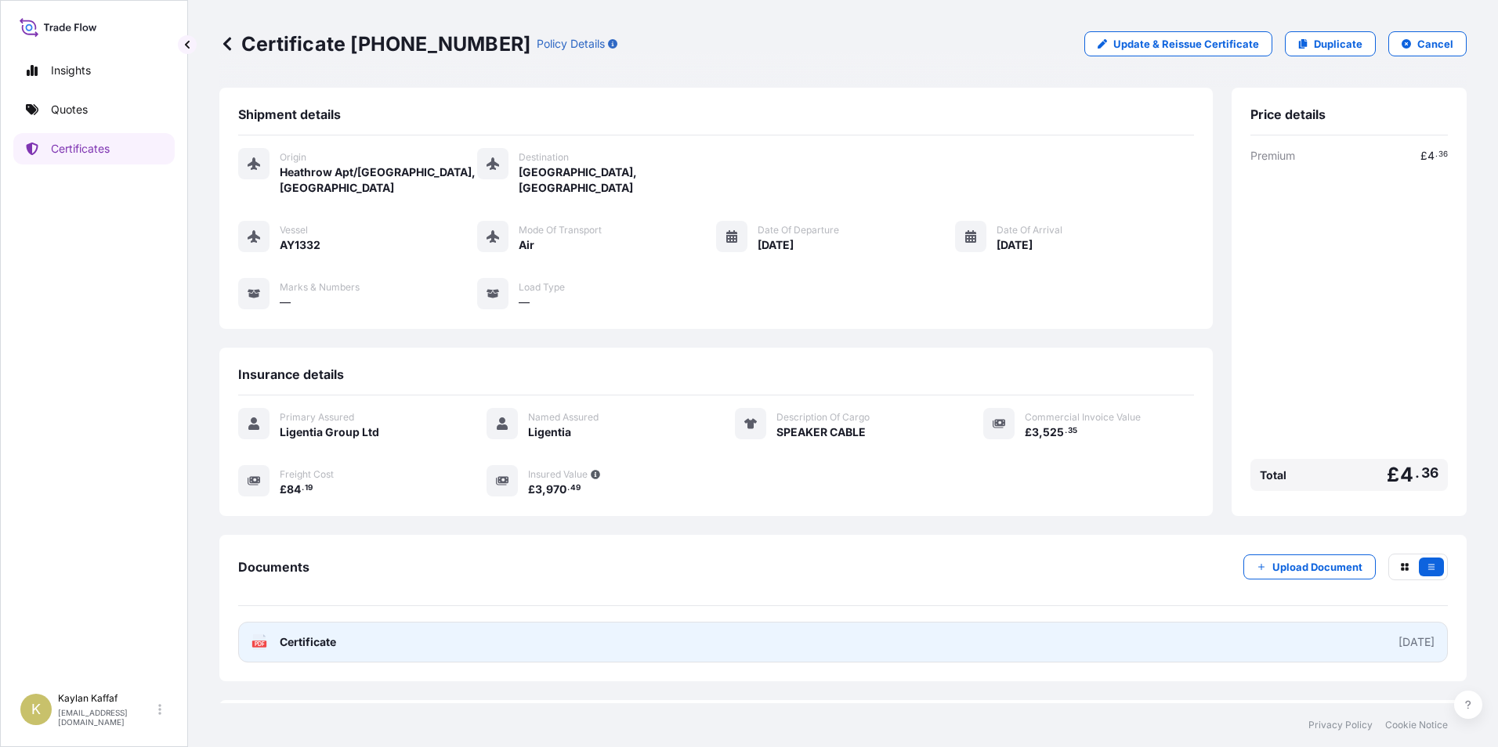
click at [382, 639] on link "PDF Certificate [DATE]" at bounding box center [843, 642] width 1210 height 41
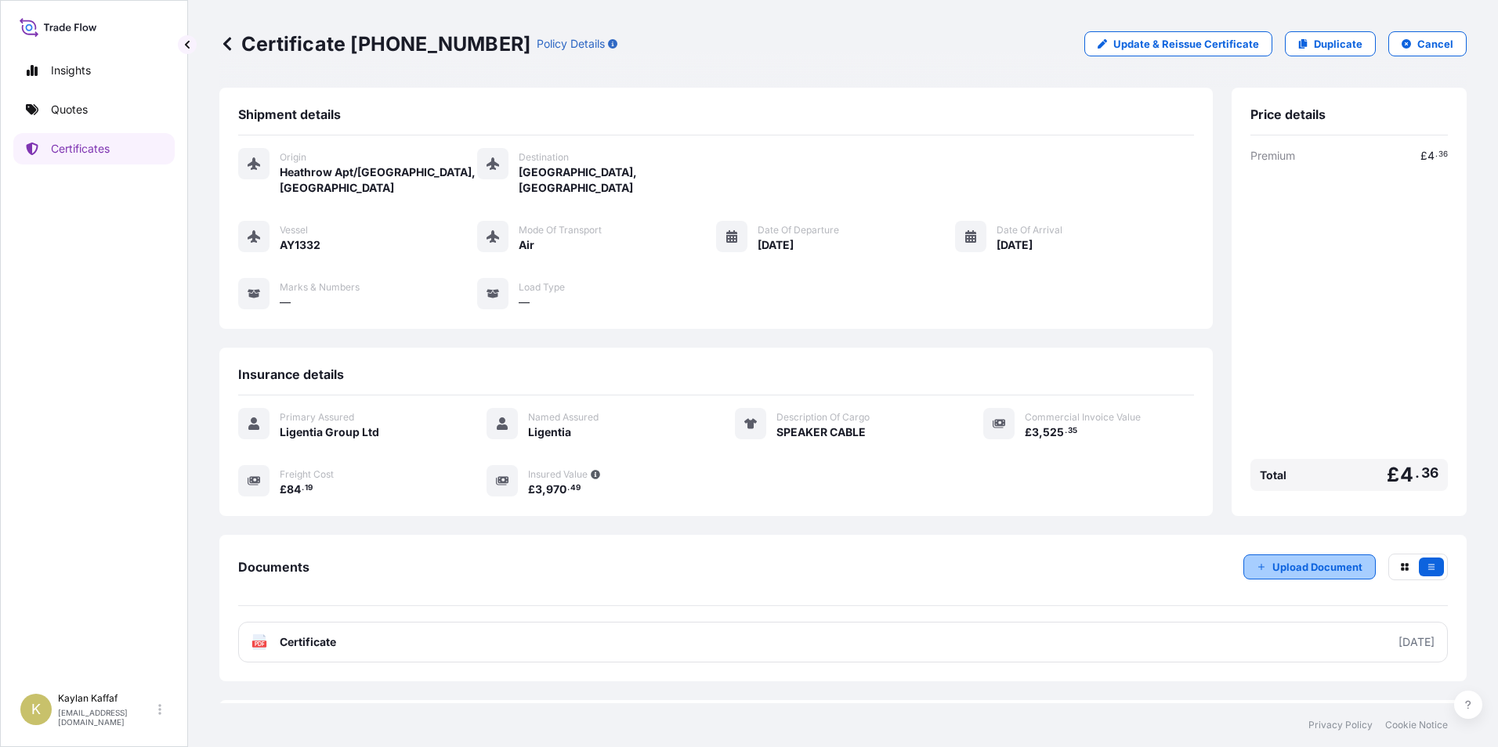
click at [1294, 568] on p "Upload Document" at bounding box center [1317, 567] width 90 height 16
